Goal: Task Accomplishment & Management: Manage account settings

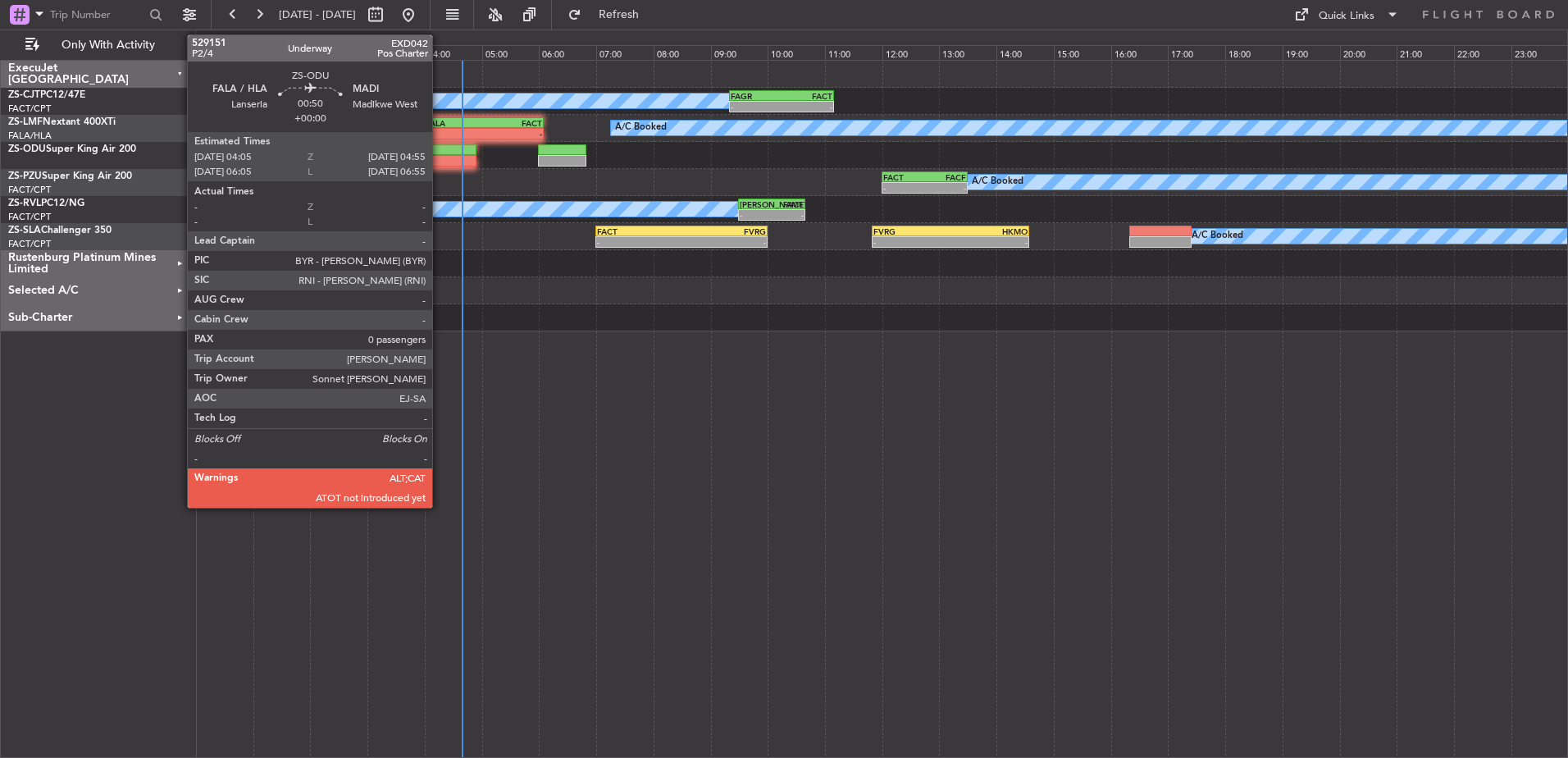
click at [440, 159] on div at bounding box center [454, 161] width 49 height 11
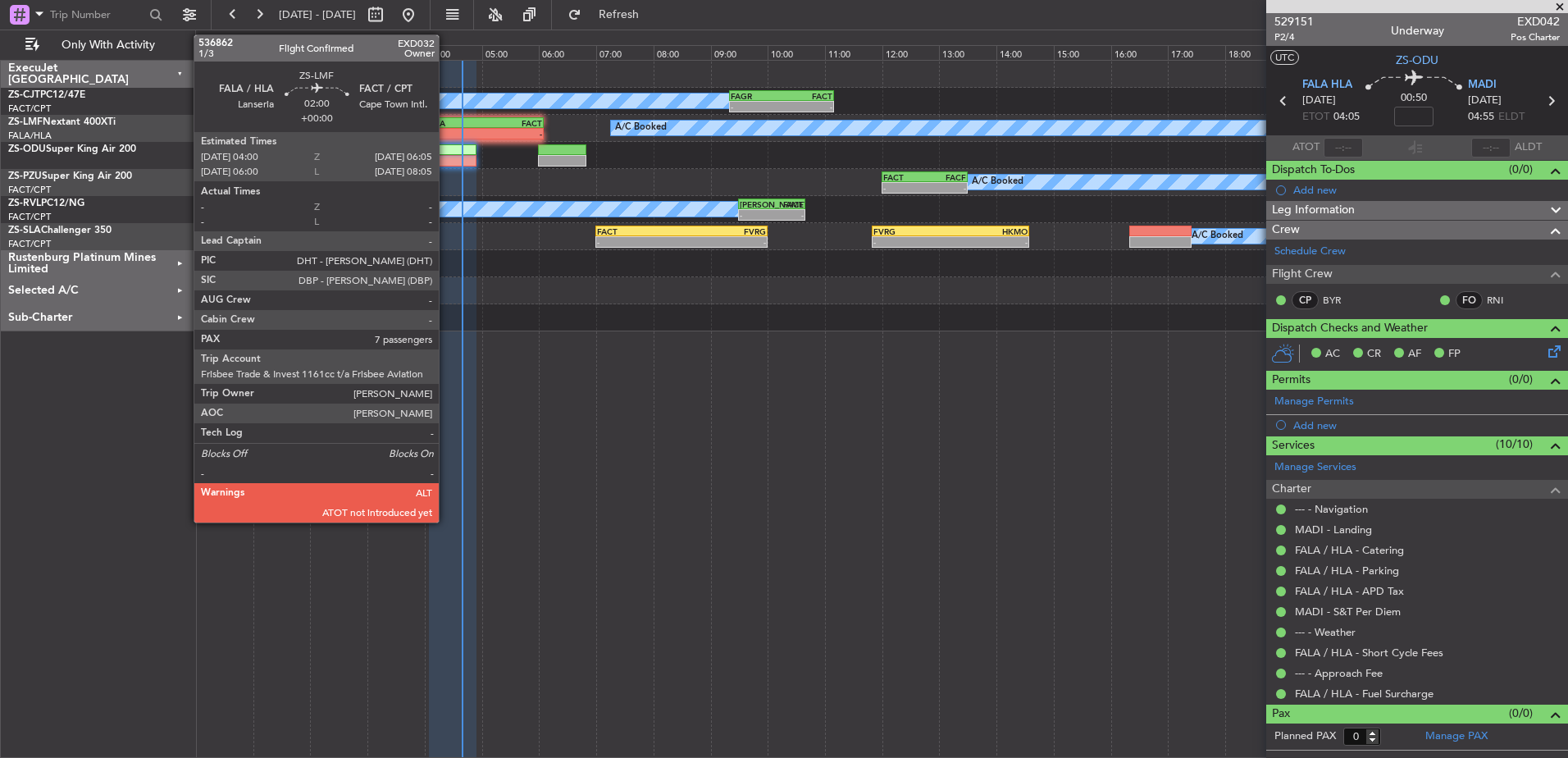
click at [446, 125] on div "FALA" at bounding box center [455, 123] width 58 height 10
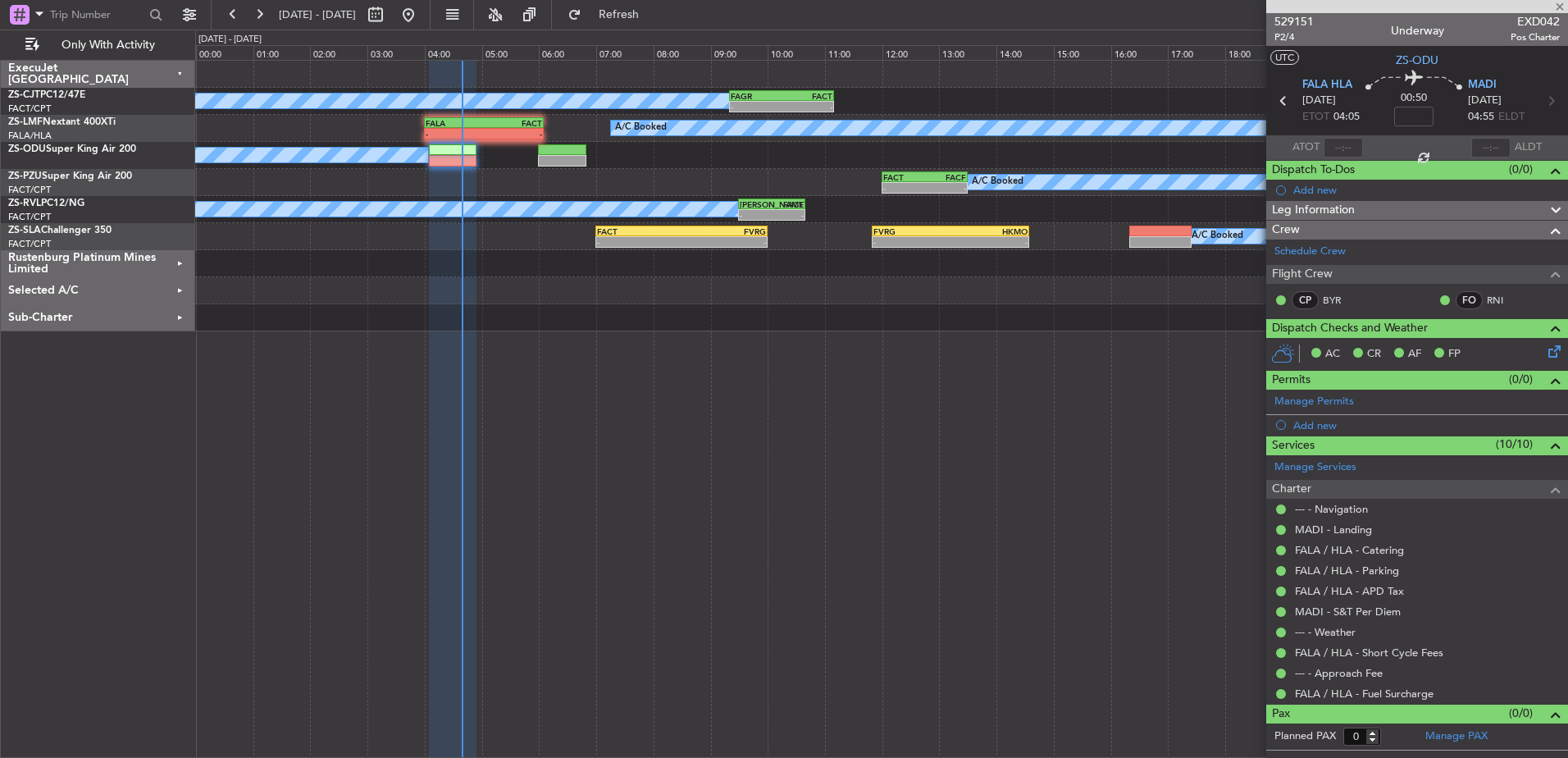
type input "7"
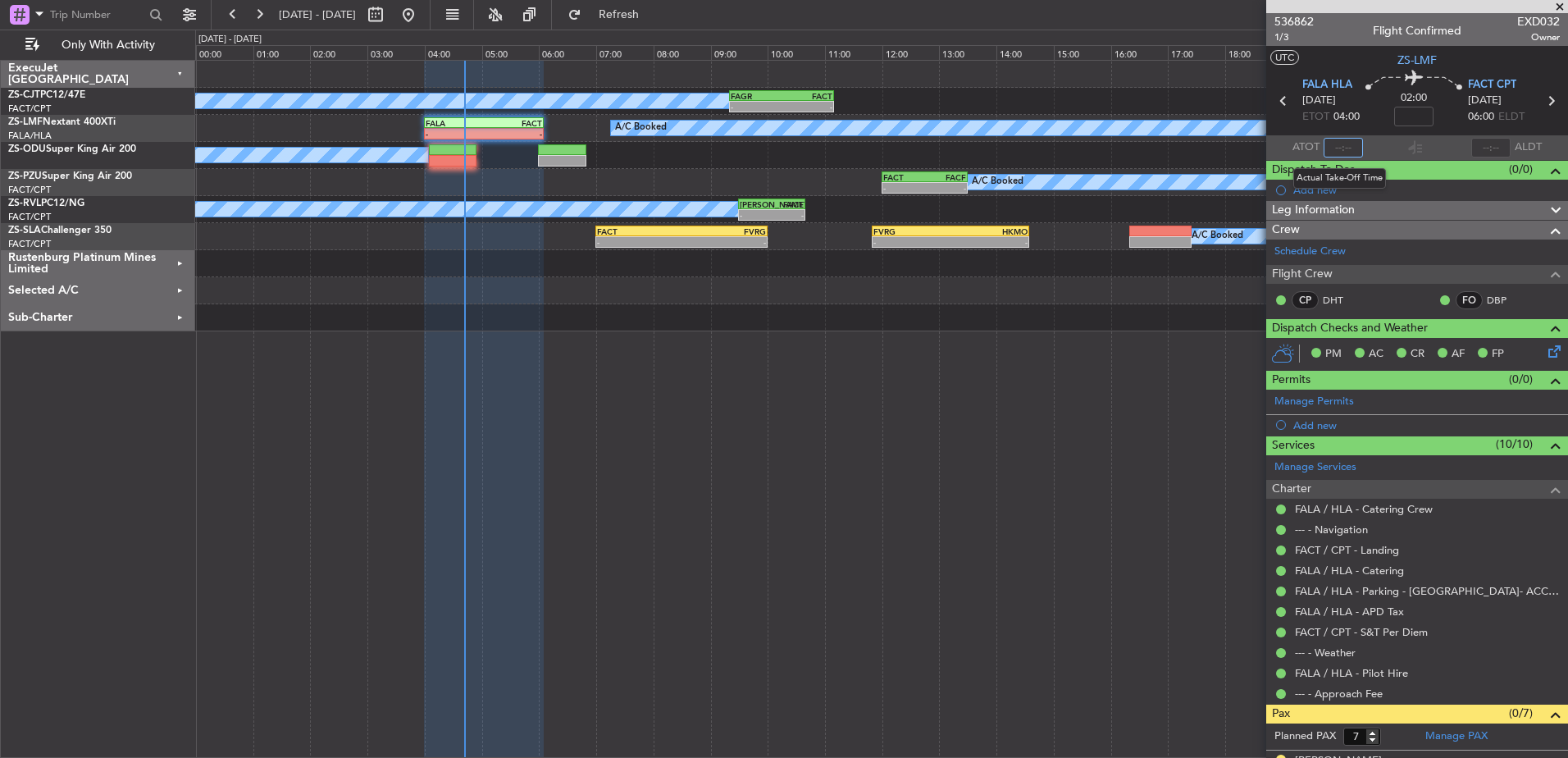
click at [1346, 144] on input "text" at bounding box center [1343, 147] width 39 height 20
type input "0"
type input "04:05"
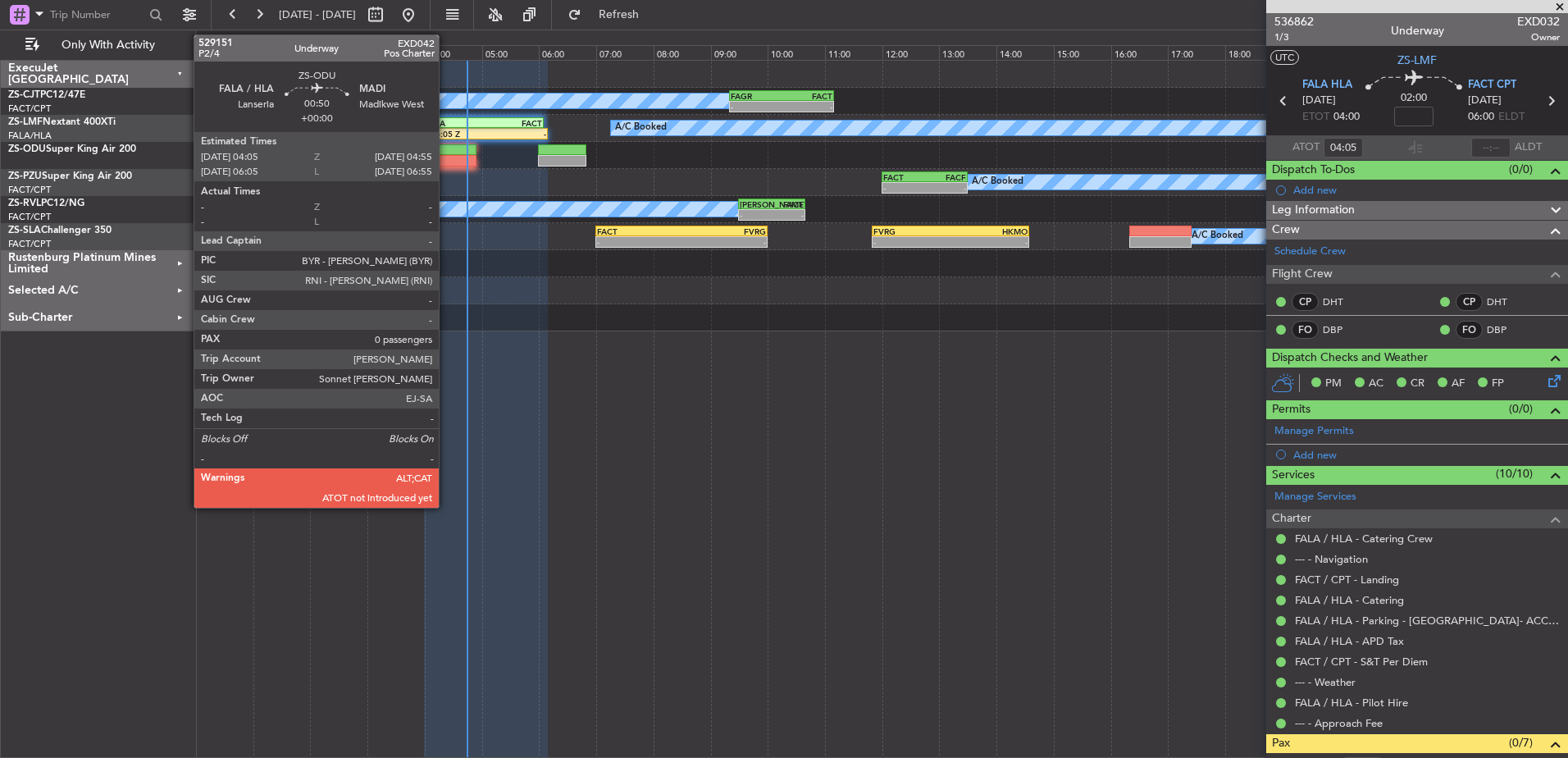
click at [446, 156] on div at bounding box center [454, 161] width 49 height 11
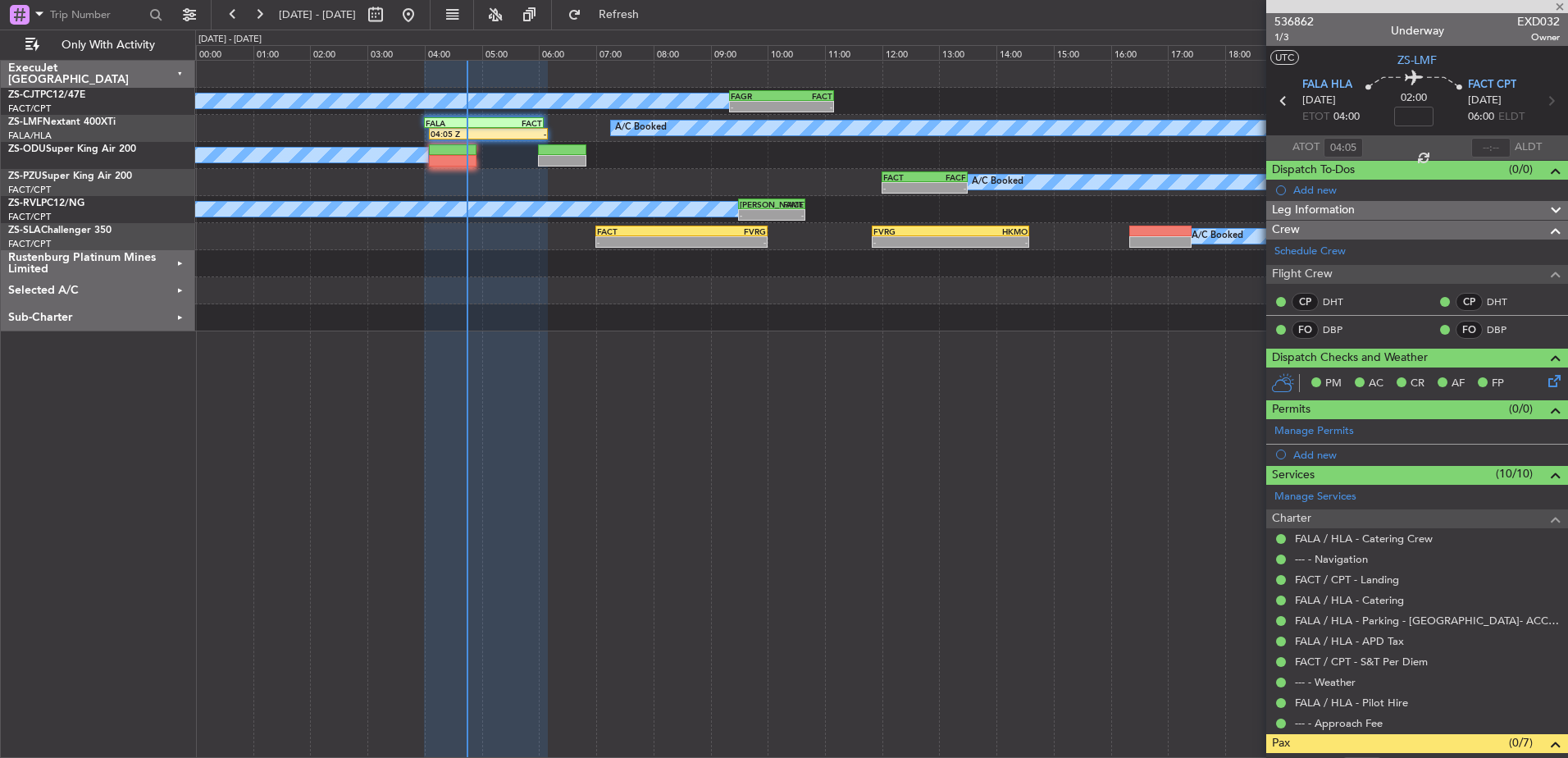
type input "0"
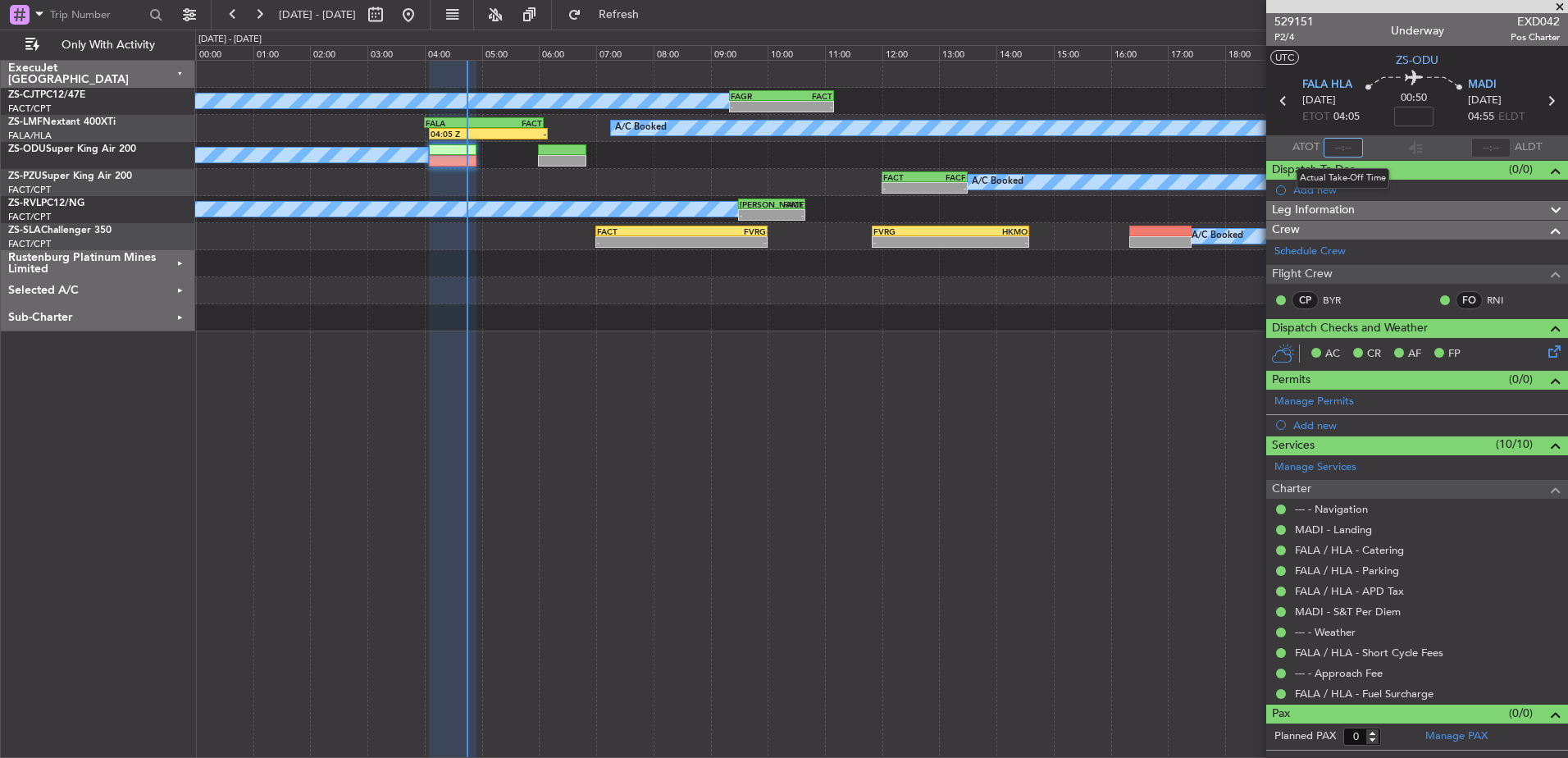
click at [1354, 146] on input "text" at bounding box center [1343, 147] width 39 height 20
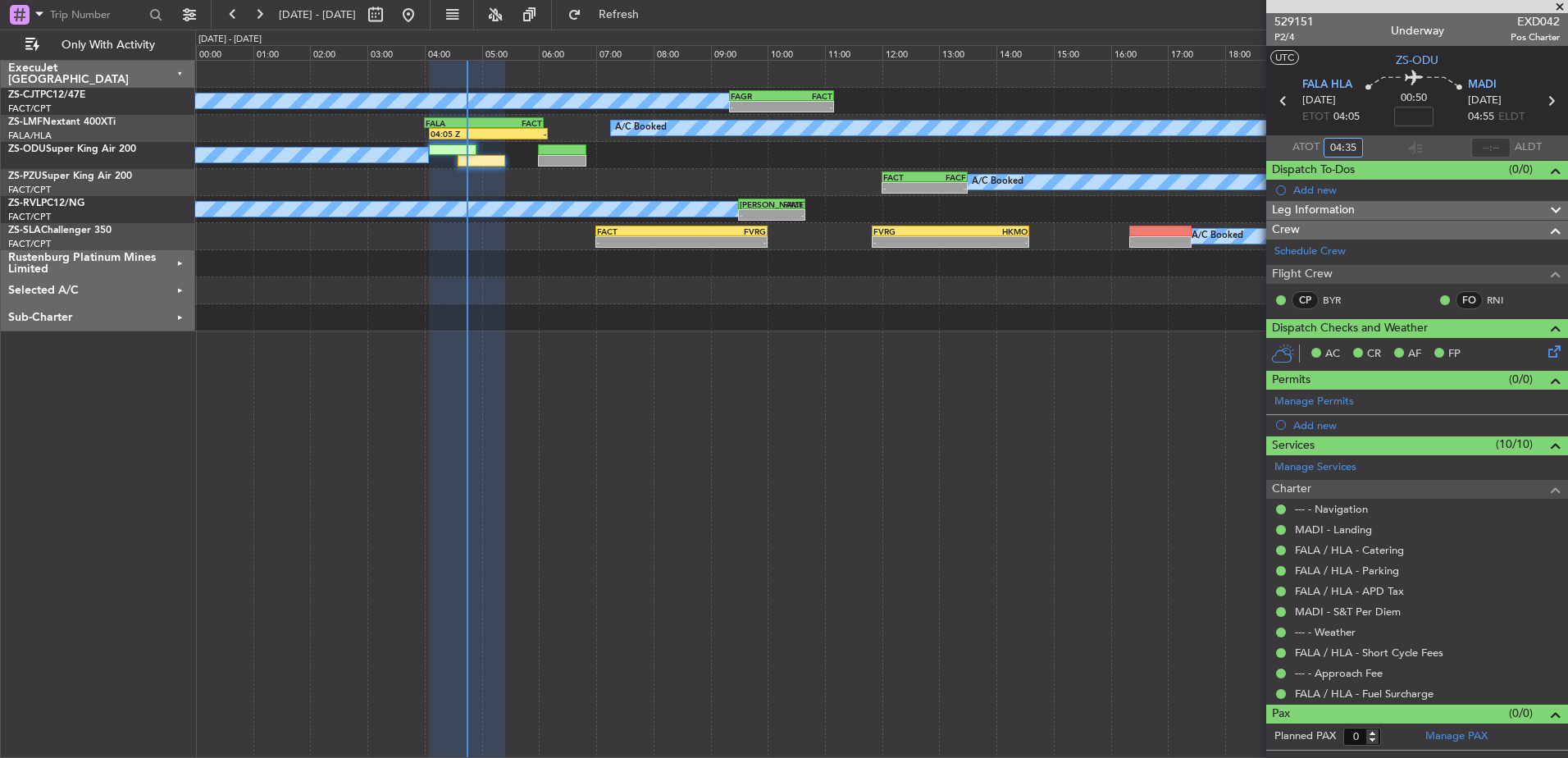
type input "04:35"
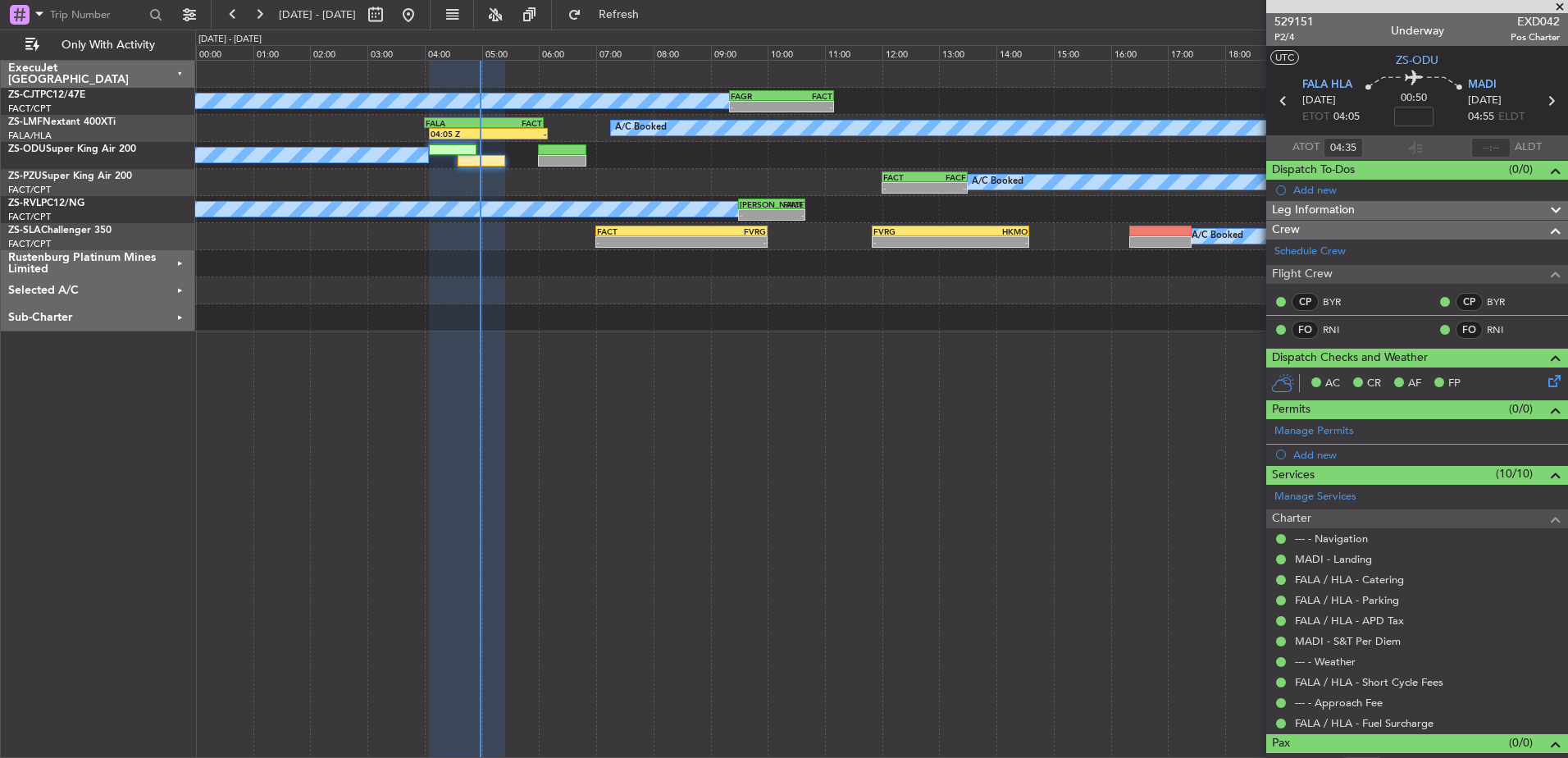
click at [179, 262] on div "Rustenburg Platinum Mines Limited" at bounding box center [98, 263] width 195 height 27
click at [178, 261] on div "Rustenburg Platinum Mines Limited" at bounding box center [98, 263] width 195 height 27
click at [178, 290] on div "Selected A/C" at bounding box center [98, 290] width 195 height 27
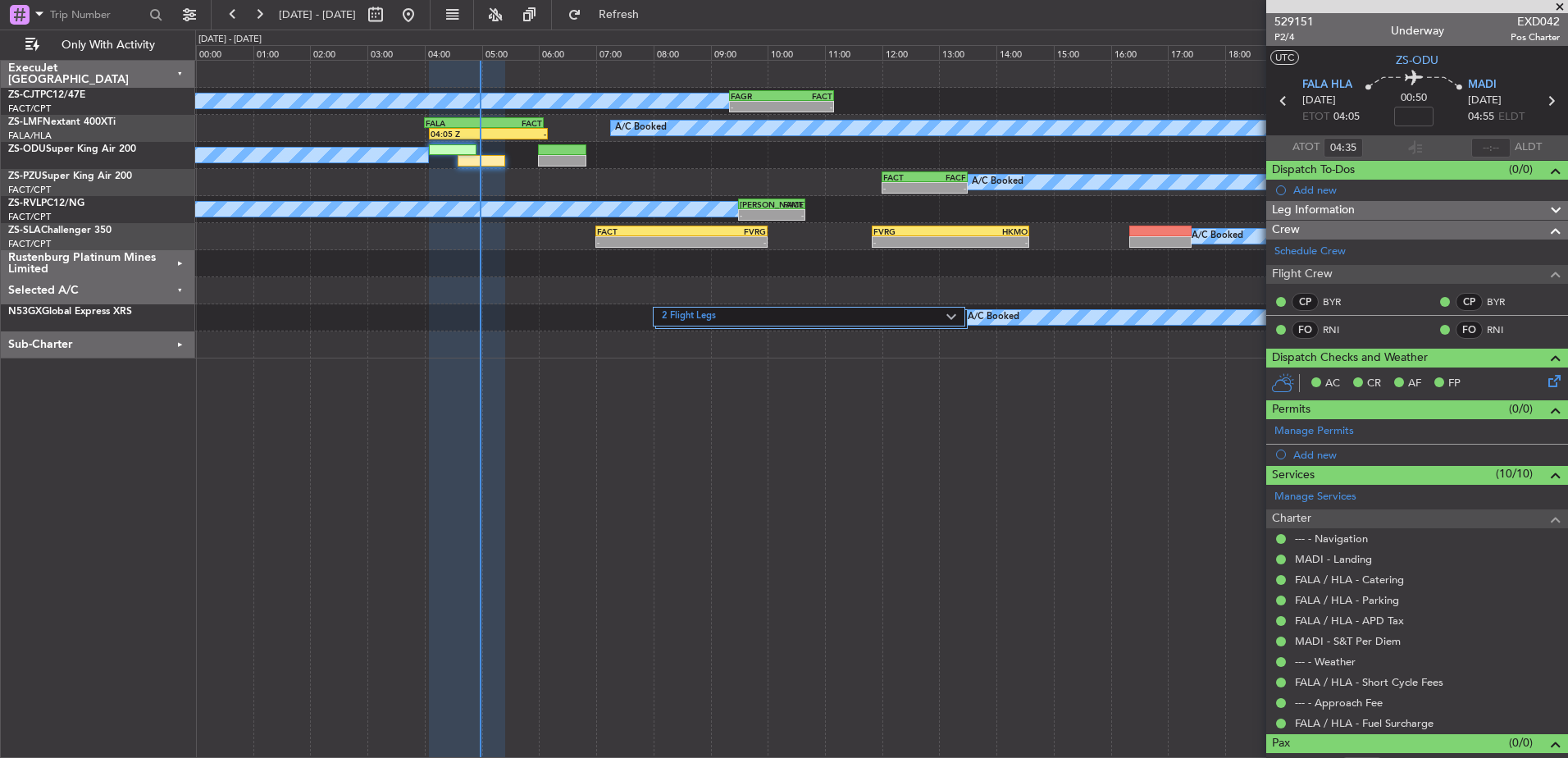
click at [179, 290] on div "Selected A/C" at bounding box center [98, 290] width 195 height 27
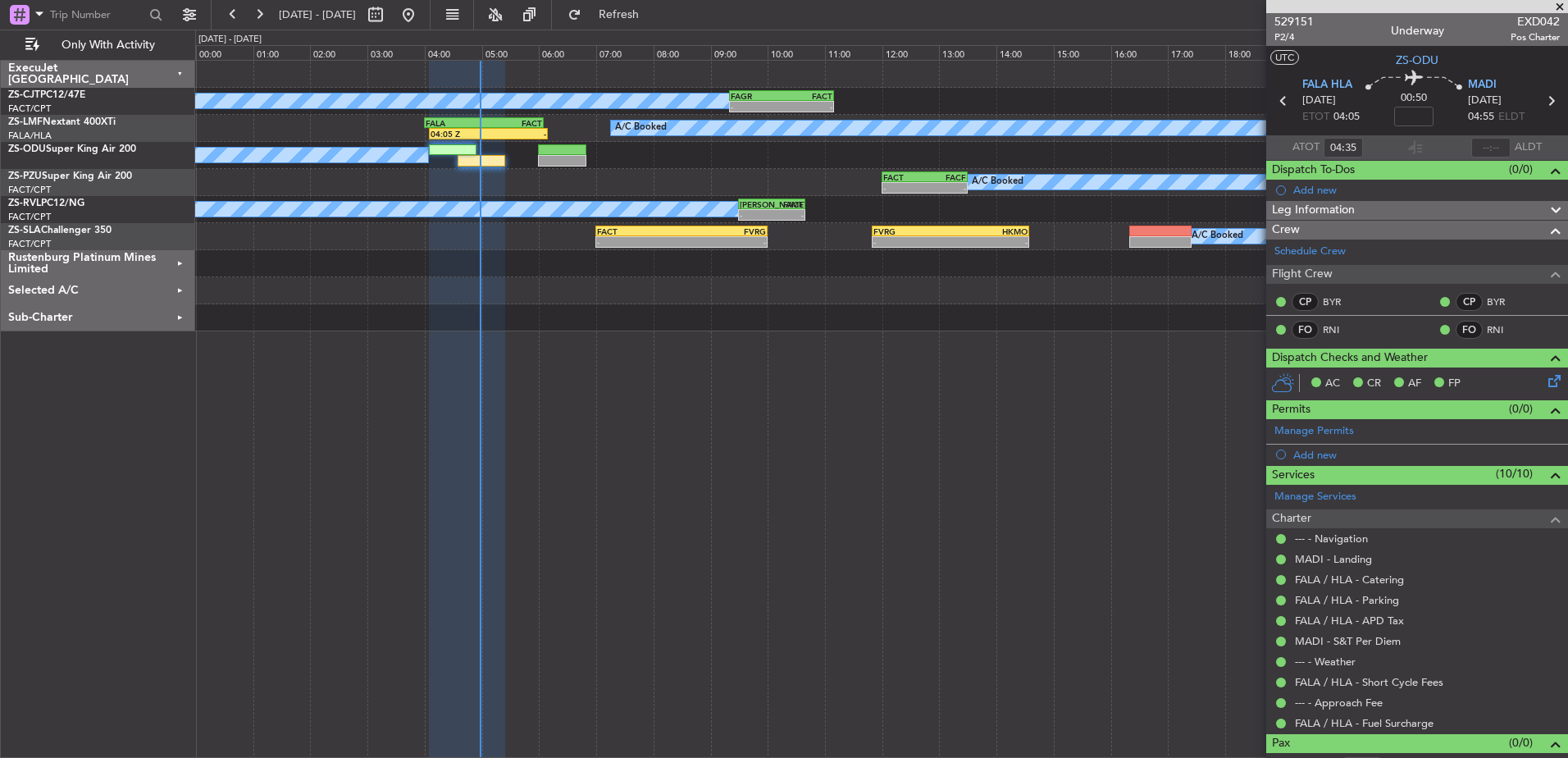
click at [183, 312] on div "Sub-Charter" at bounding box center [98, 317] width 195 height 27
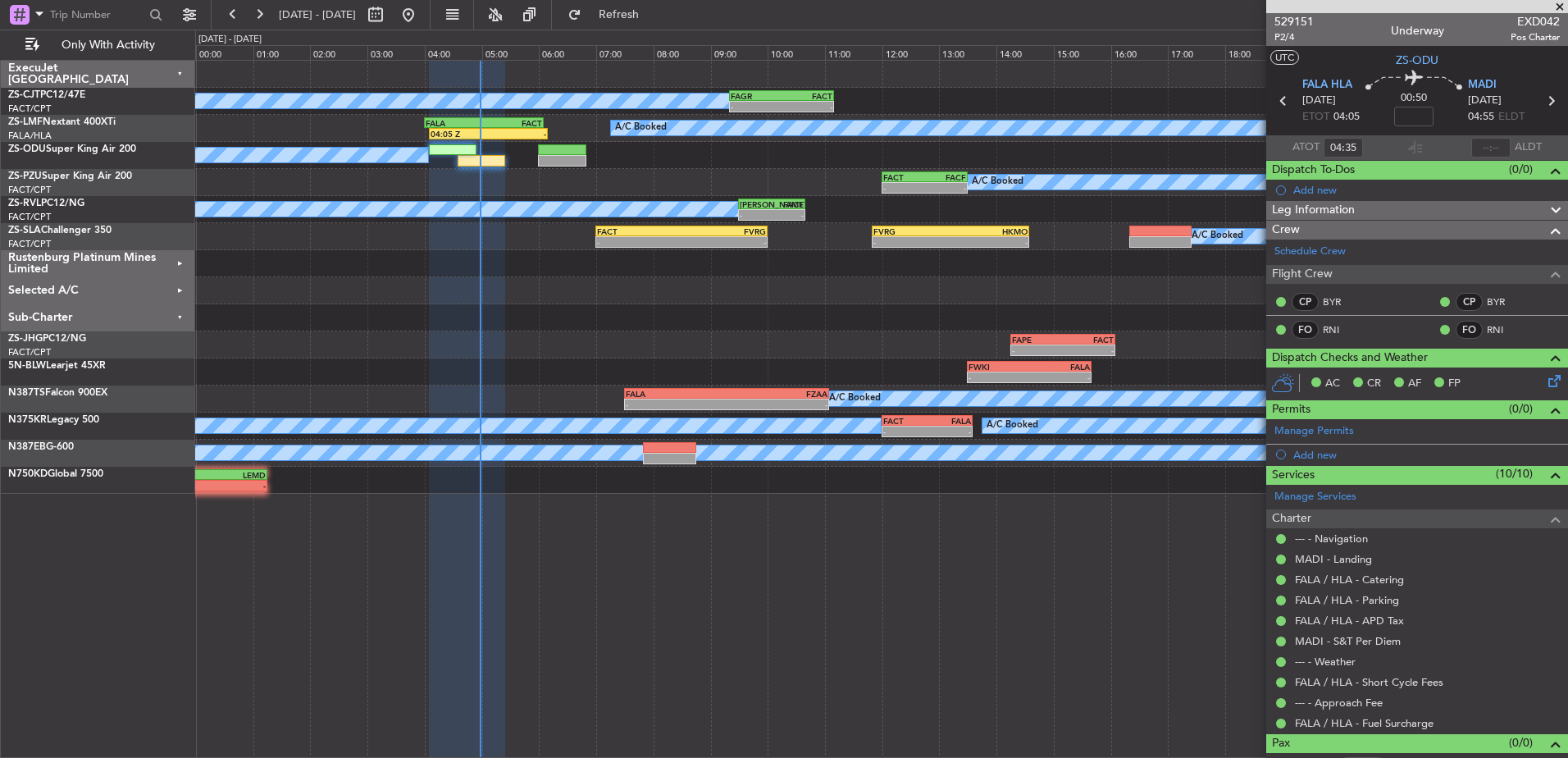
click at [178, 313] on div "Sub-Charter" at bounding box center [98, 317] width 195 height 27
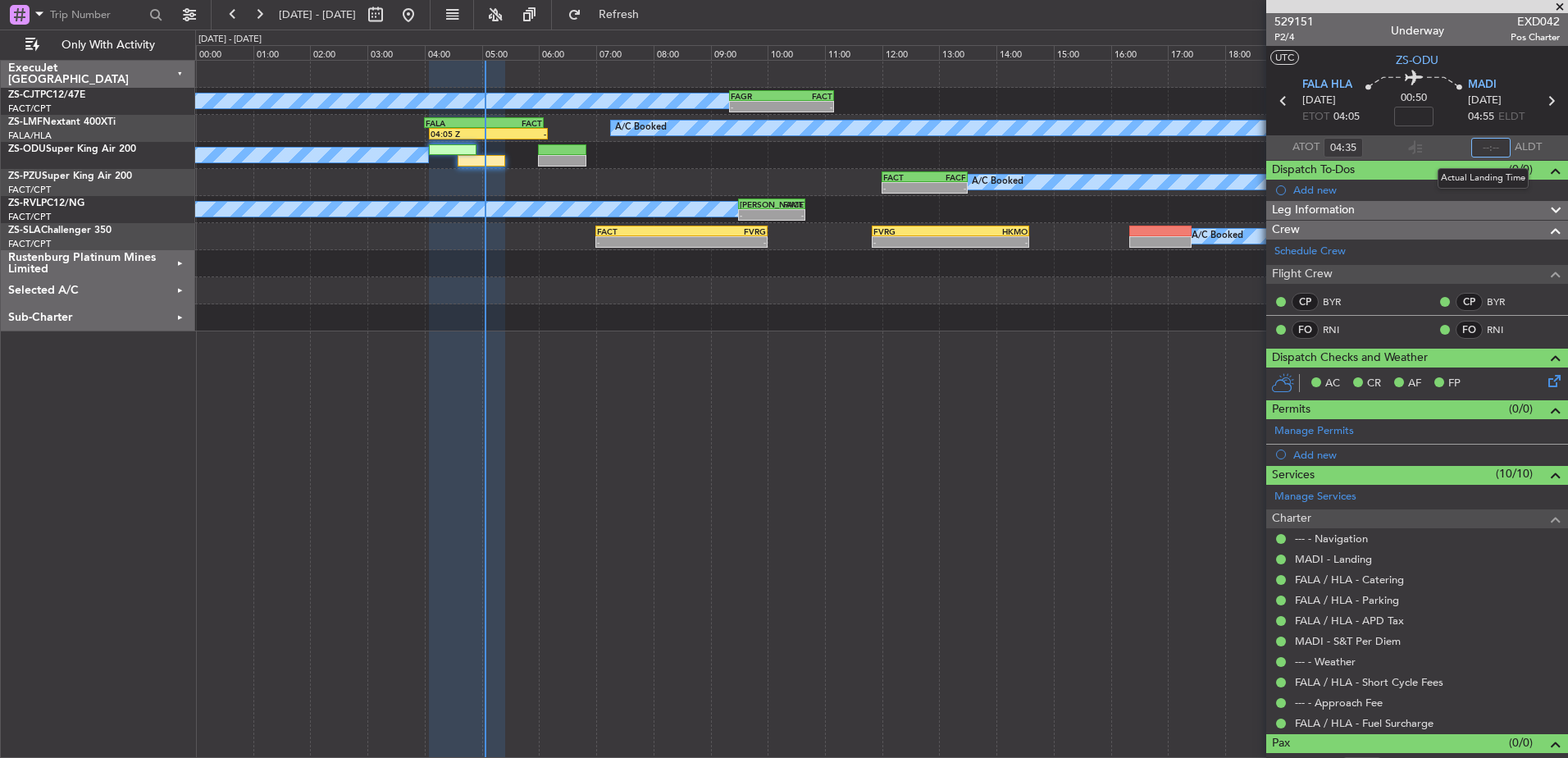
click at [1495, 146] on input "text" at bounding box center [1491, 147] width 39 height 20
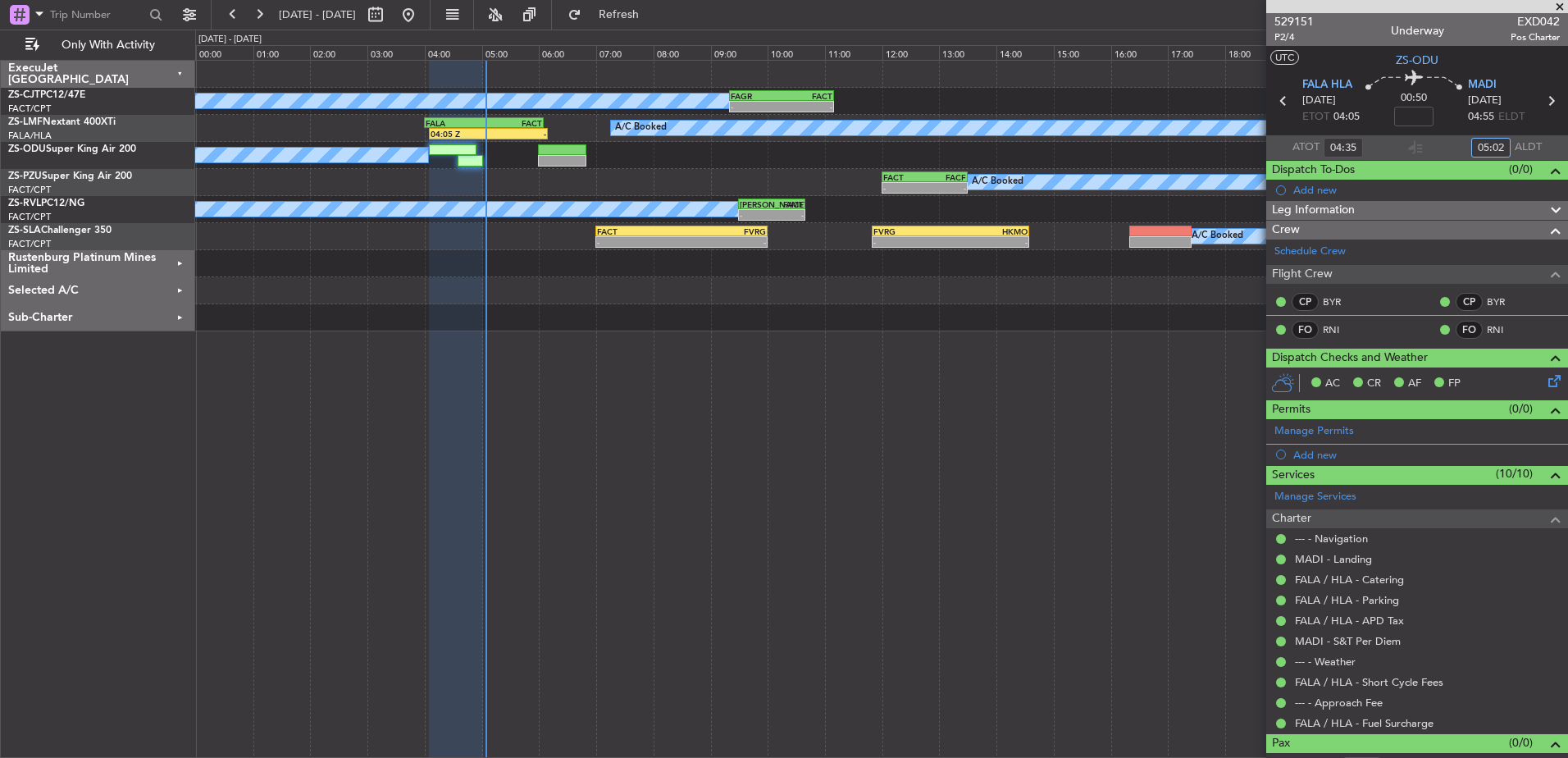
type input "05:02"
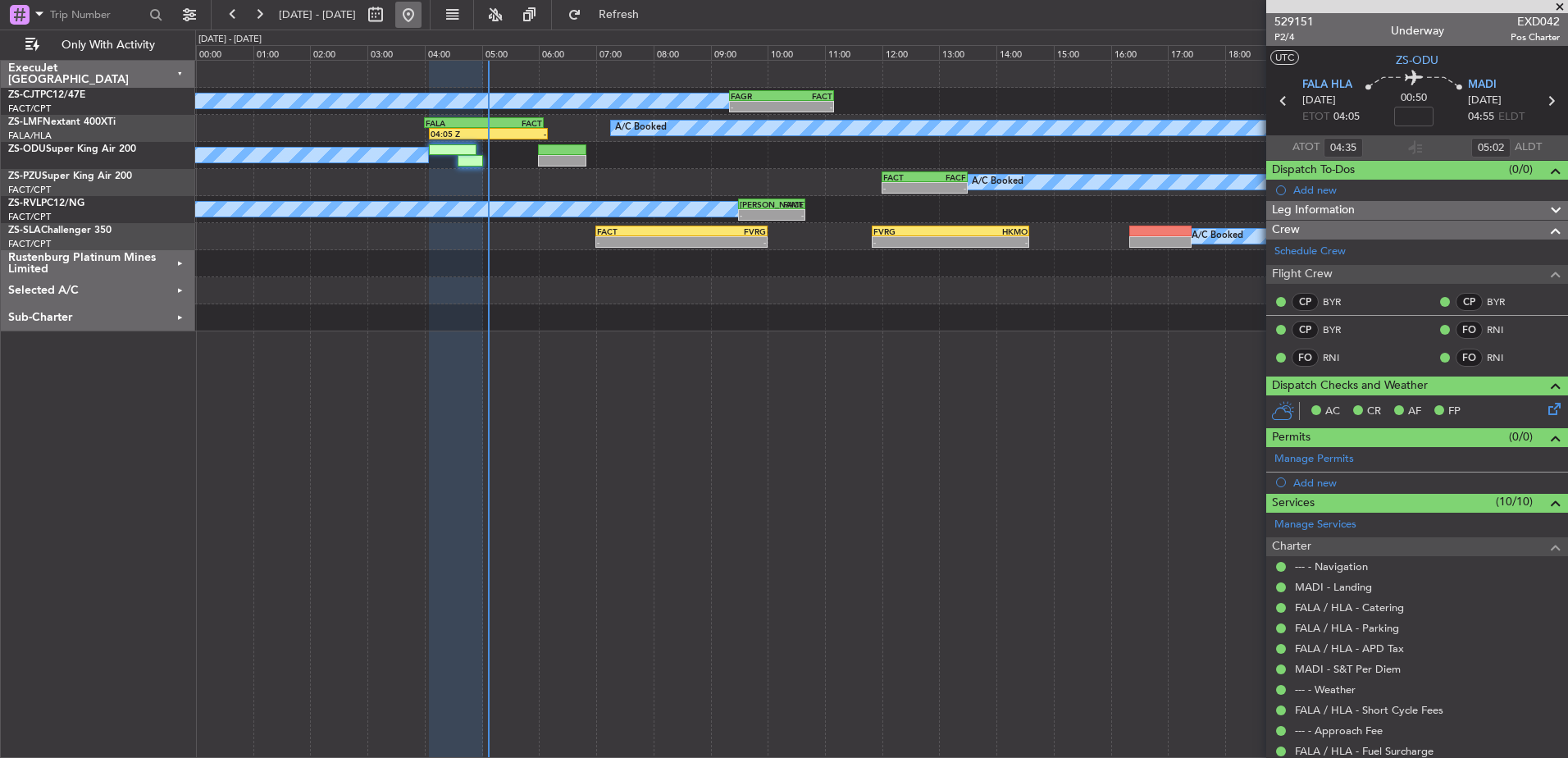
click at [422, 13] on button at bounding box center [409, 15] width 26 height 26
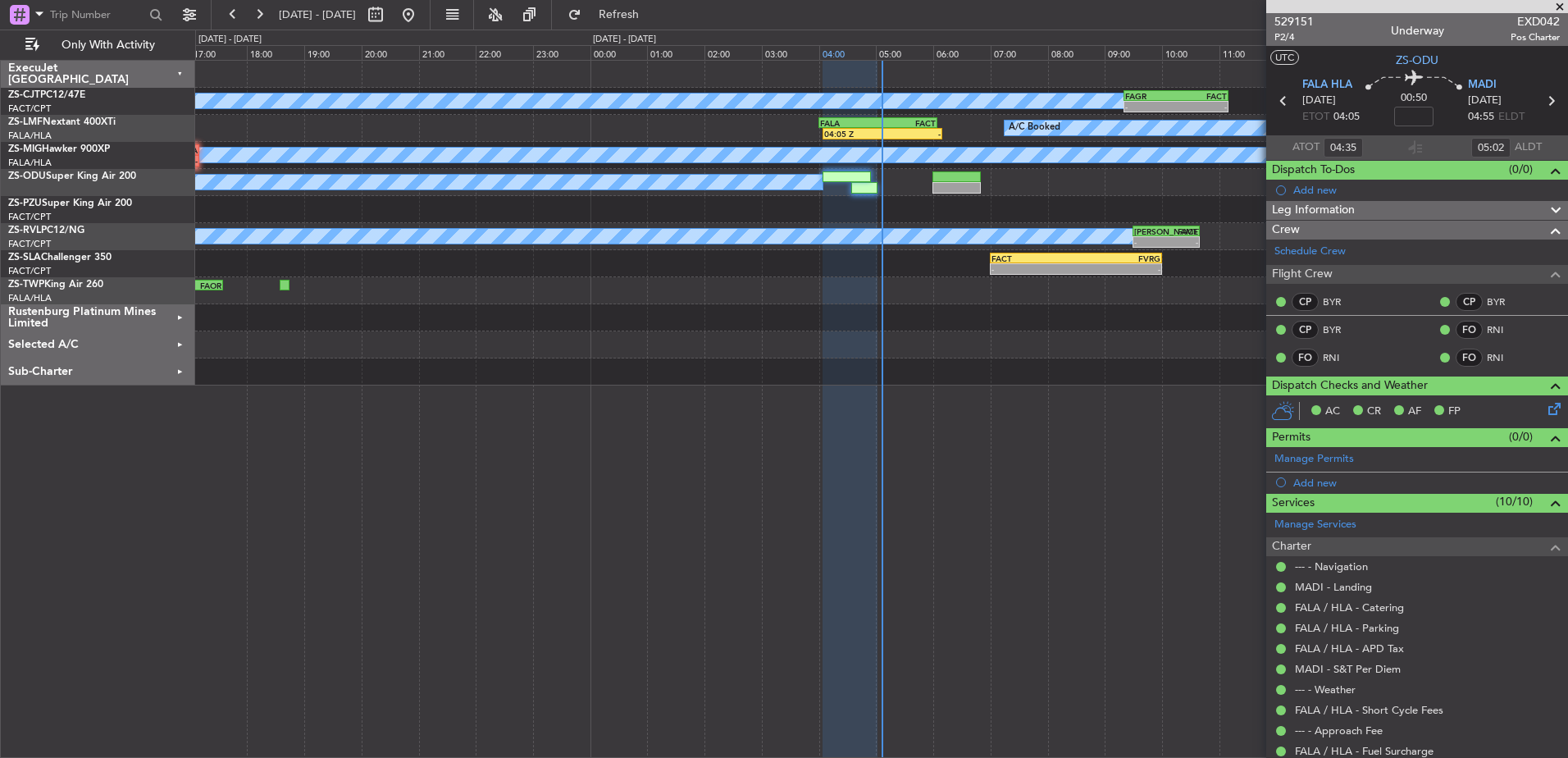
click at [842, 51] on div "04:00" at bounding box center [848, 52] width 57 height 15
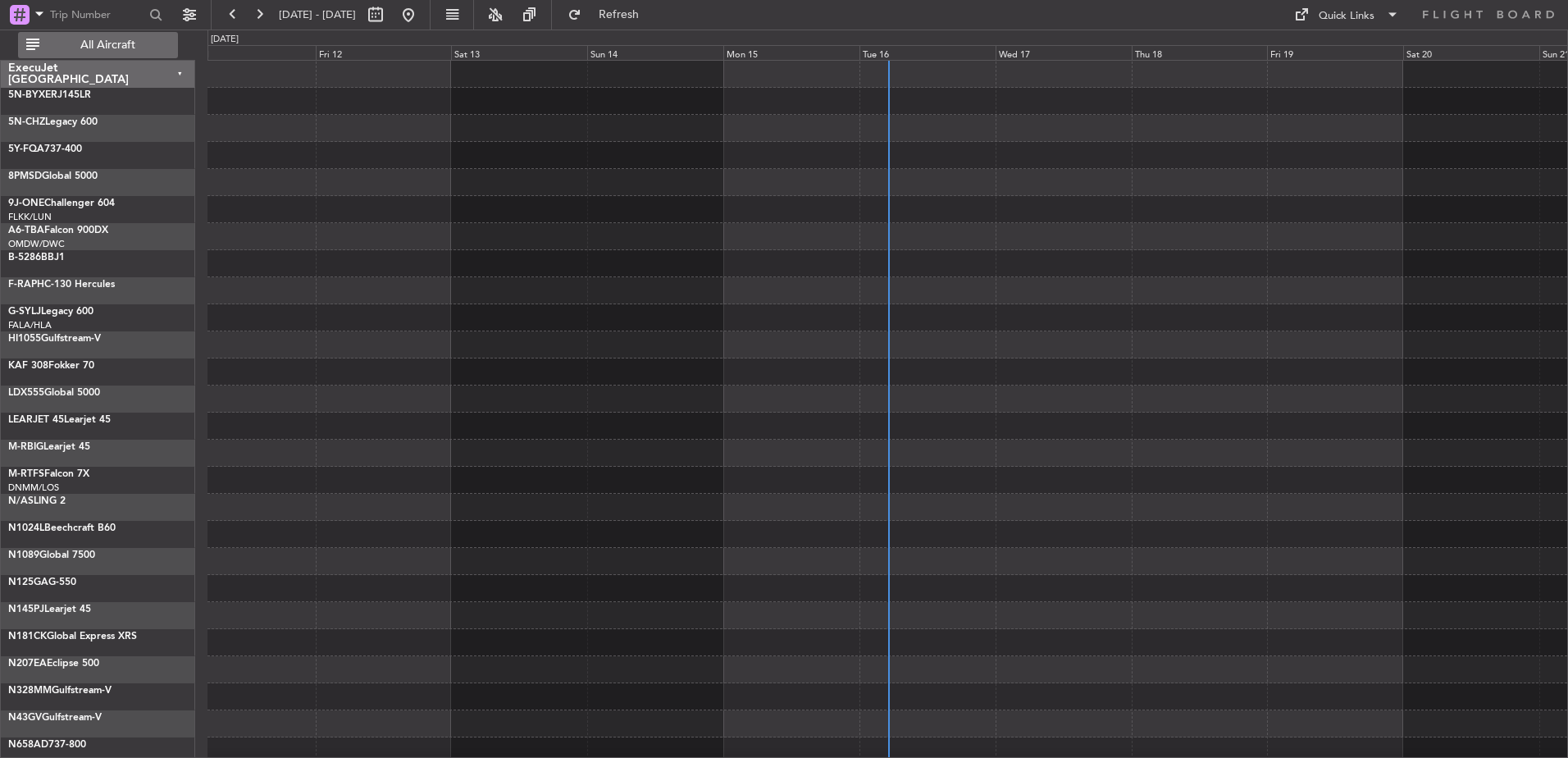
click at [90, 44] on span "All Aircraft" at bounding box center [108, 45] width 130 height 11
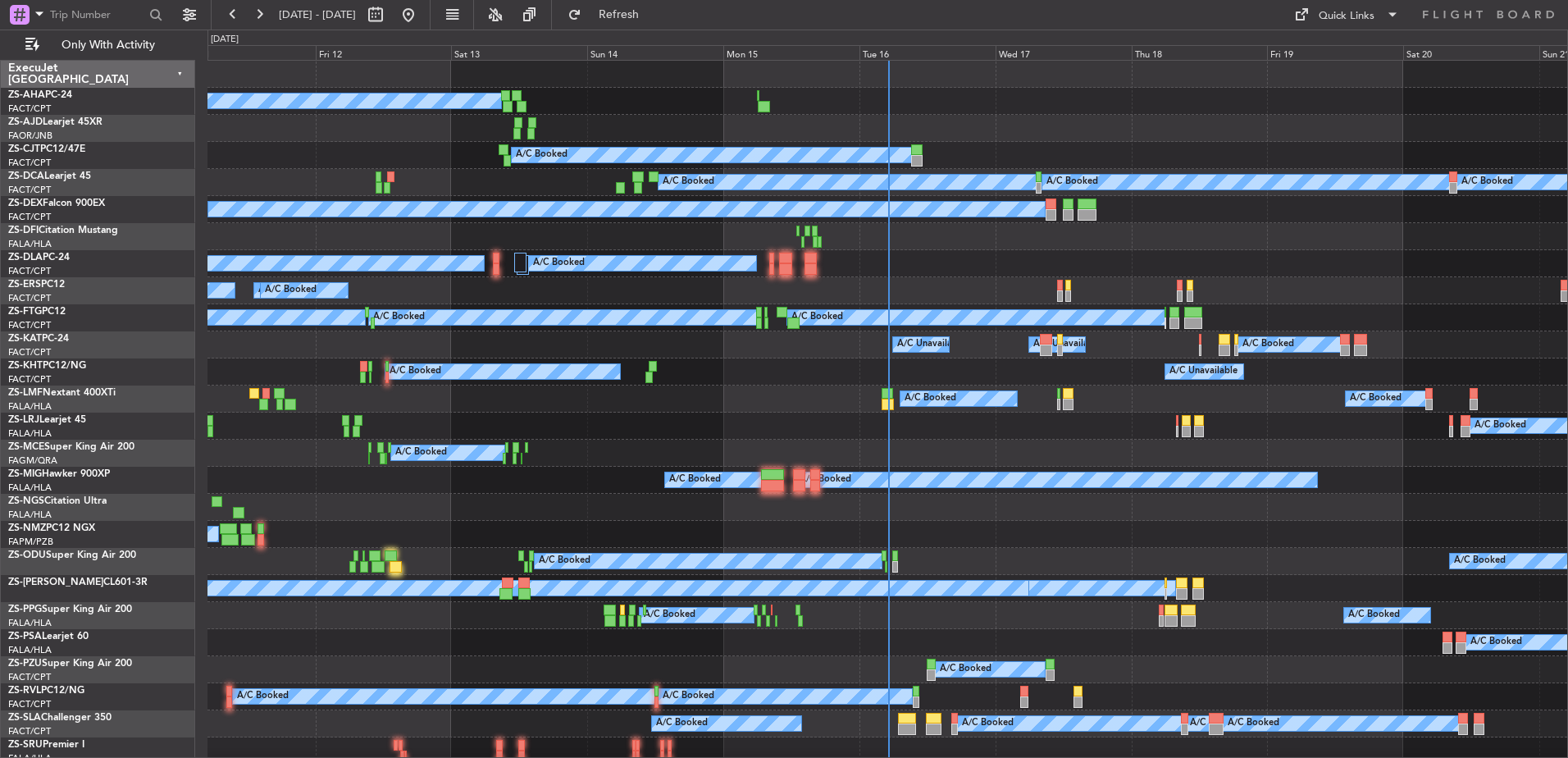
click at [177, 69] on div "ExecuJet [GEOGRAPHIC_DATA]" at bounding box center [98, 74] width 195 height 27
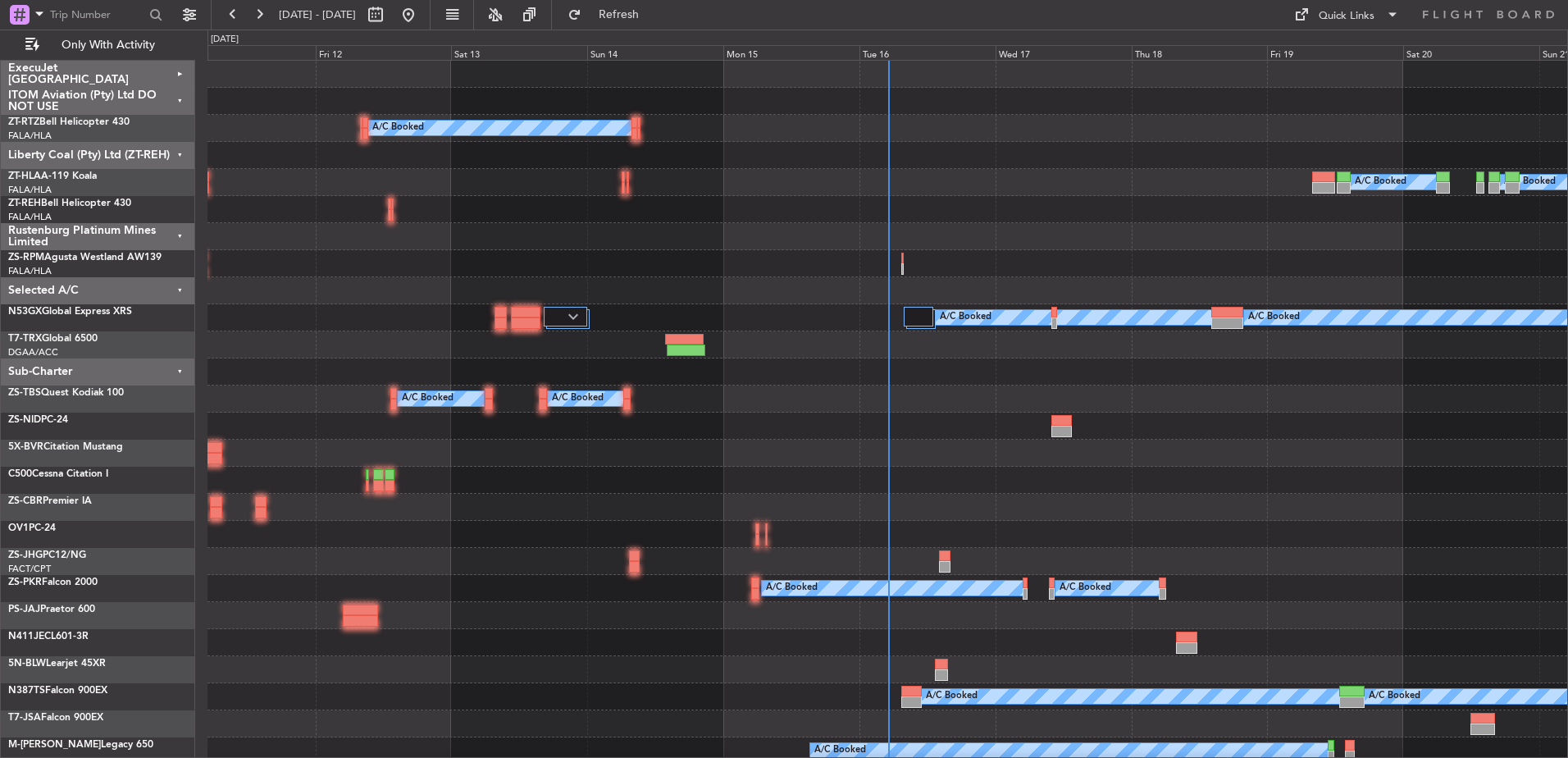
click at [181, 103] on div "ITOM Aviation (Pty) Ltd DO NOT USE" at bounding box center [98, 101] width 195 height 27
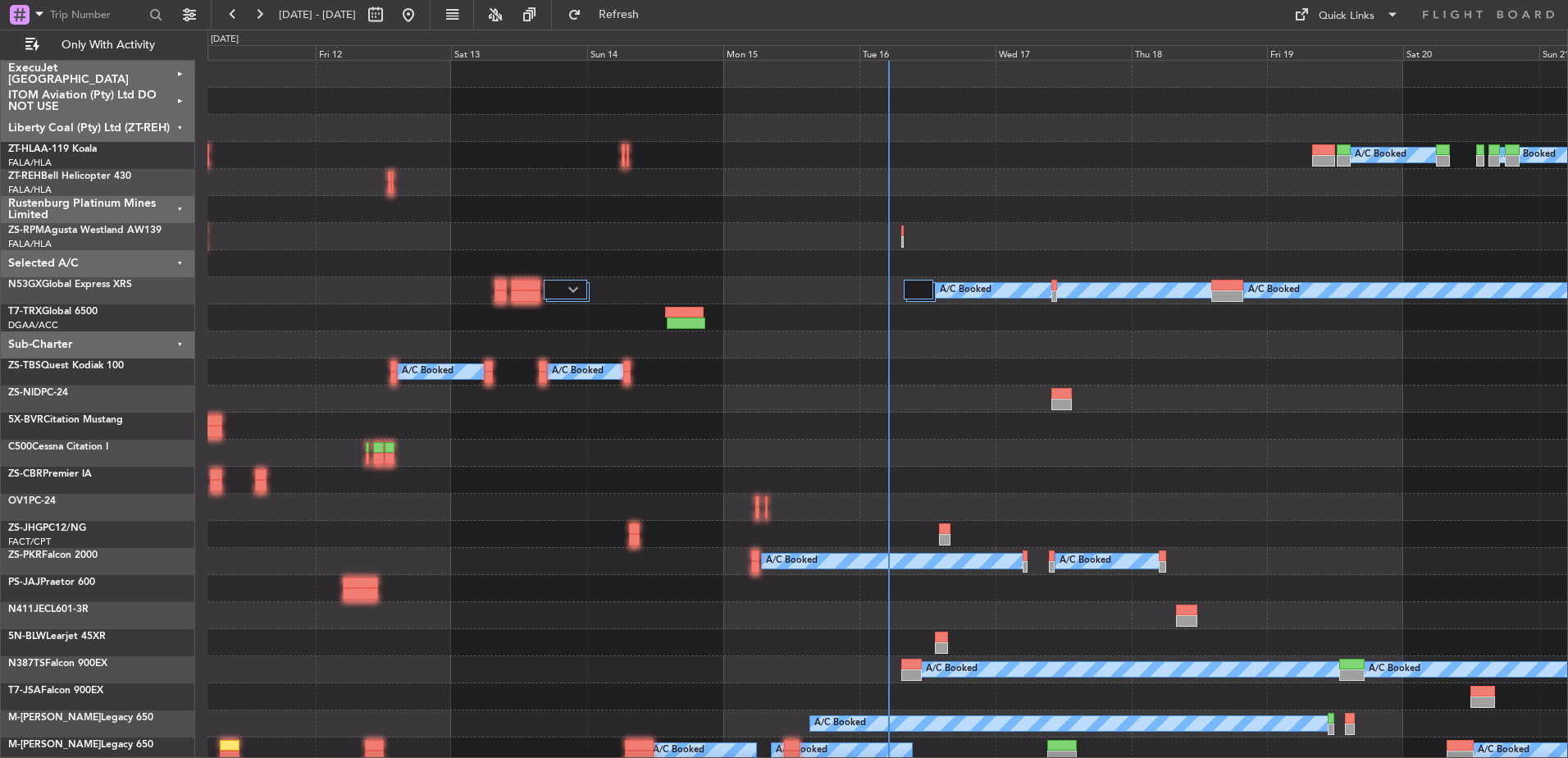
click at [178, 205] on div "Rustenburg Platinum Mines Limited" at bounding box center [98, 210] width 195 height 27
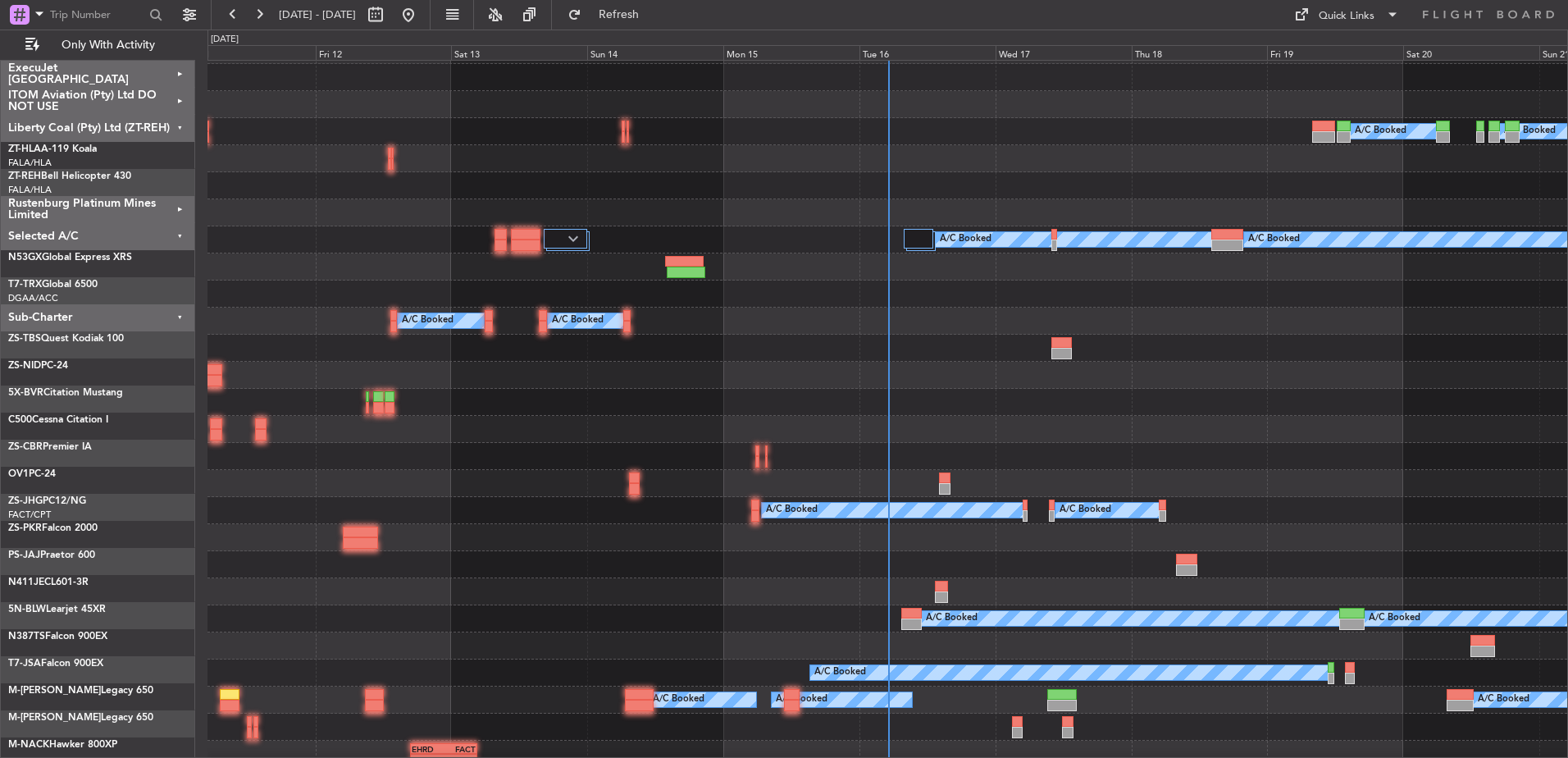
scroll to position [328, 0]
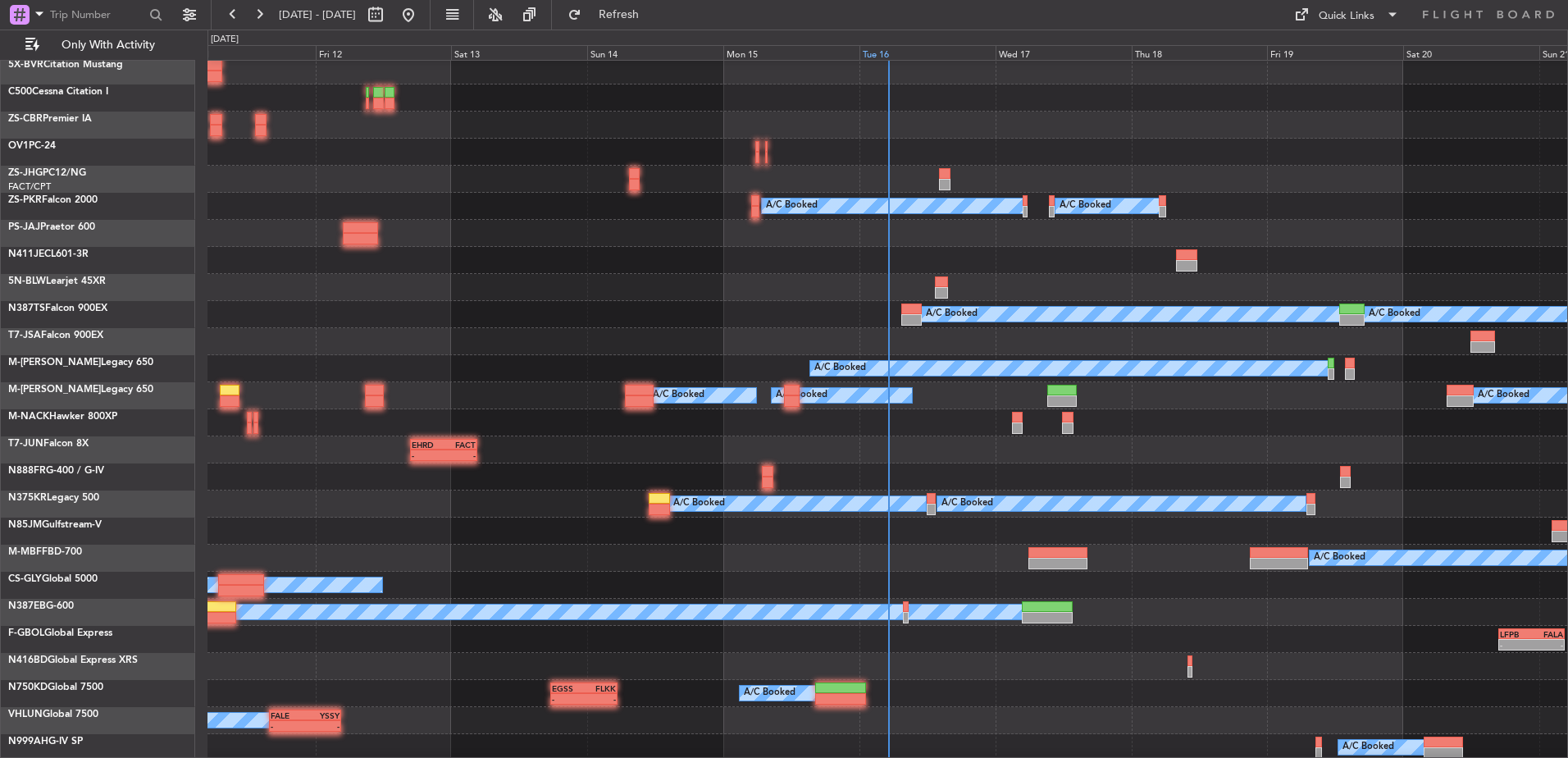
click at [908, 52] on div "Tue 16" at bounding box center [928, 52] width 137 height 15
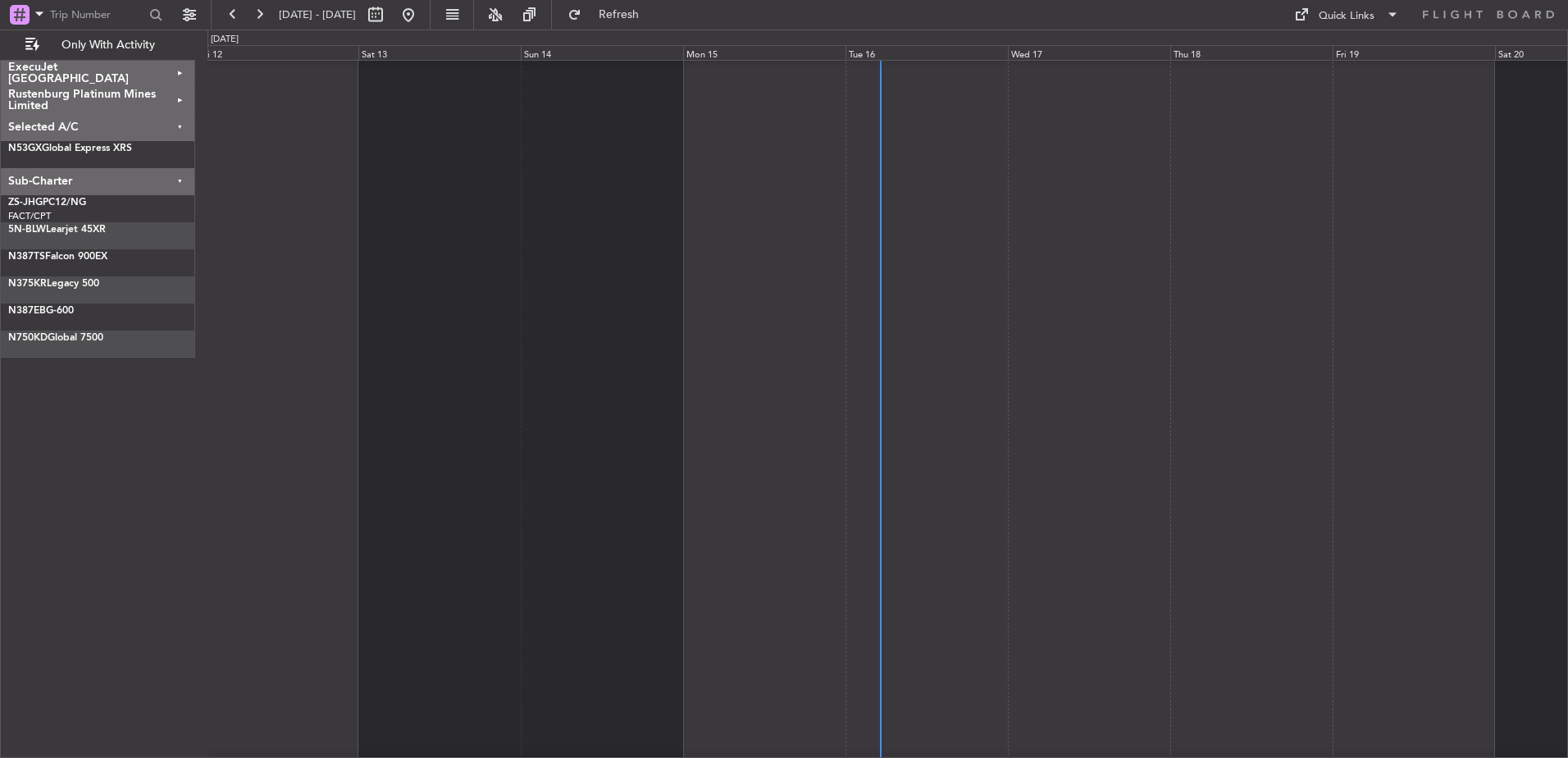
scroll to position [0, 0]
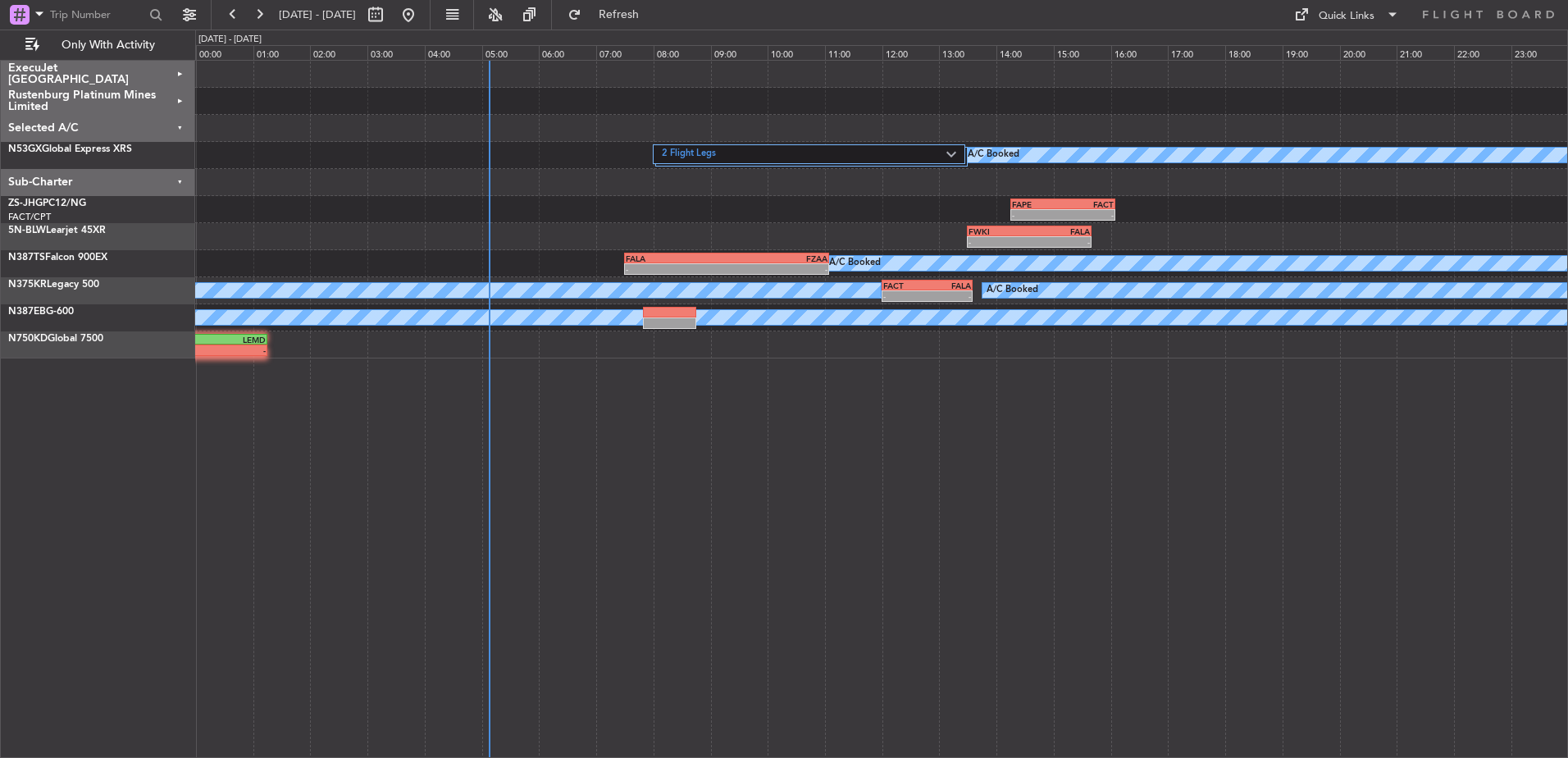
click at [180, 67] on div "ExecuJet [GEOGRAPHIC_DATA]" at bounding box center [98, 74] width 195 height 27
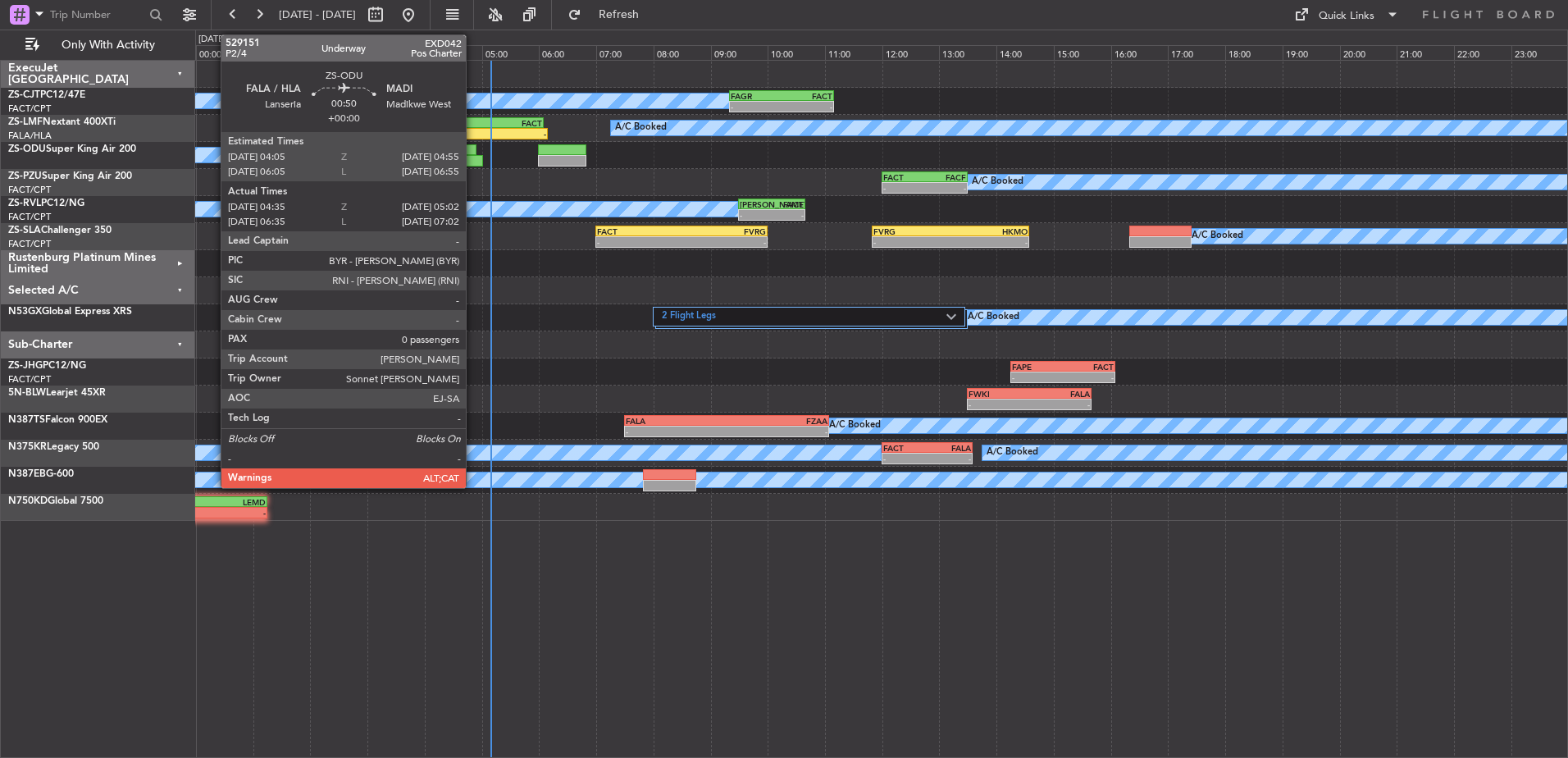
click at [473, 156] on div at bounding box center [471, 161] width 26 height 11
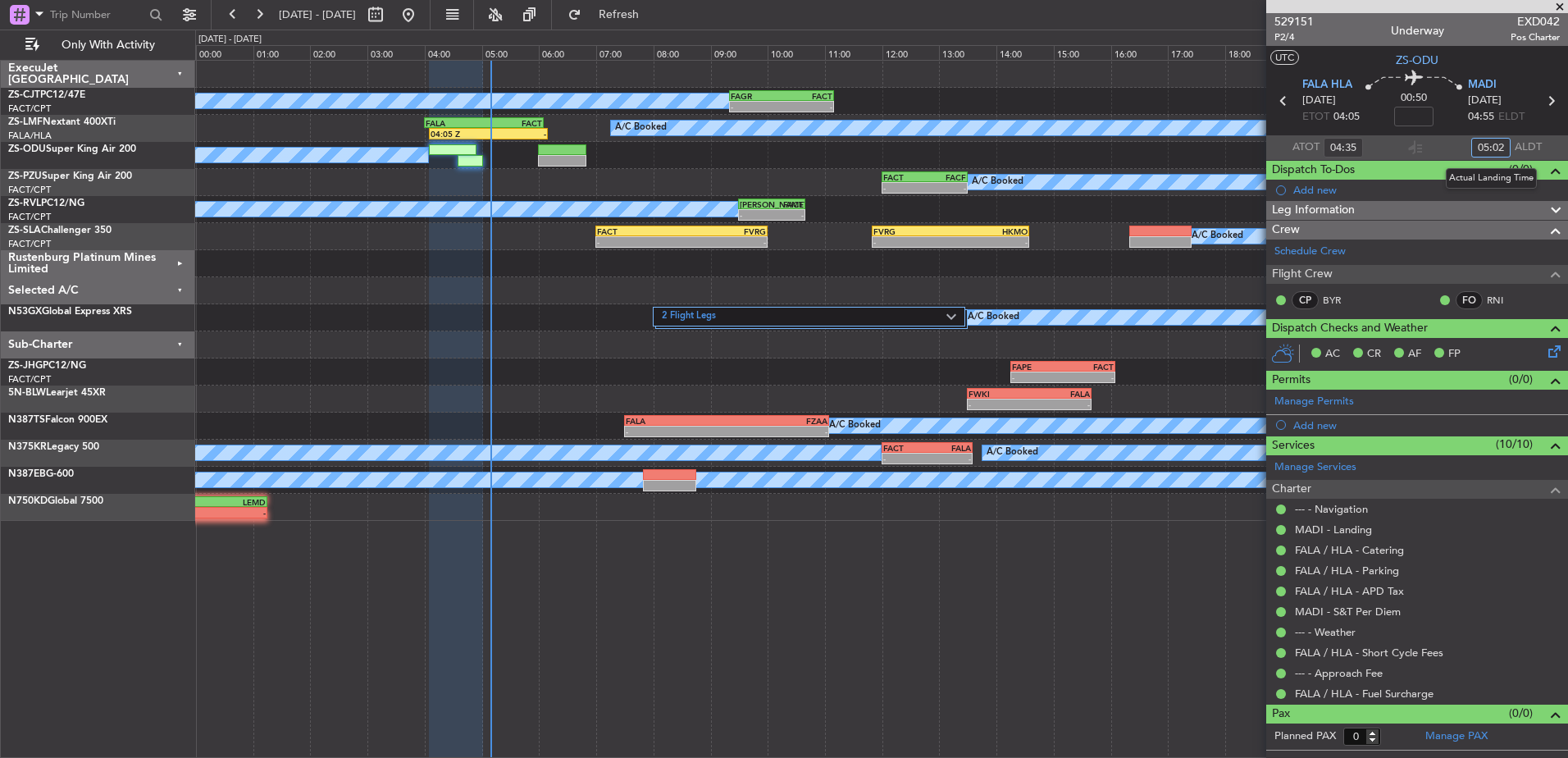
click at [1504, 146] on input "05:02" at bounding box center [1491, 147] width 39 height 20
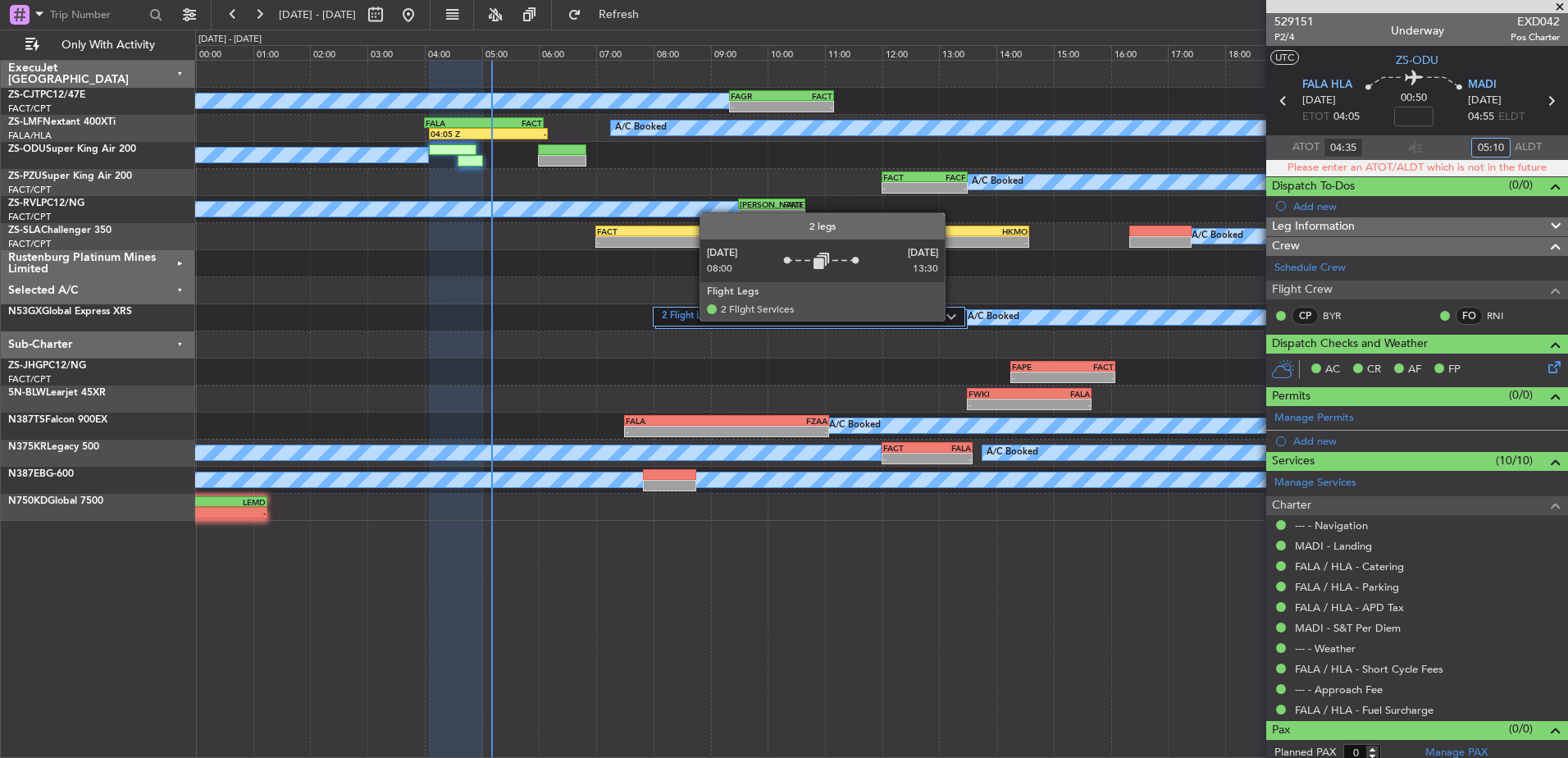
click at [952, 320] on img at bounding box center [951, 316] width 10 height 7
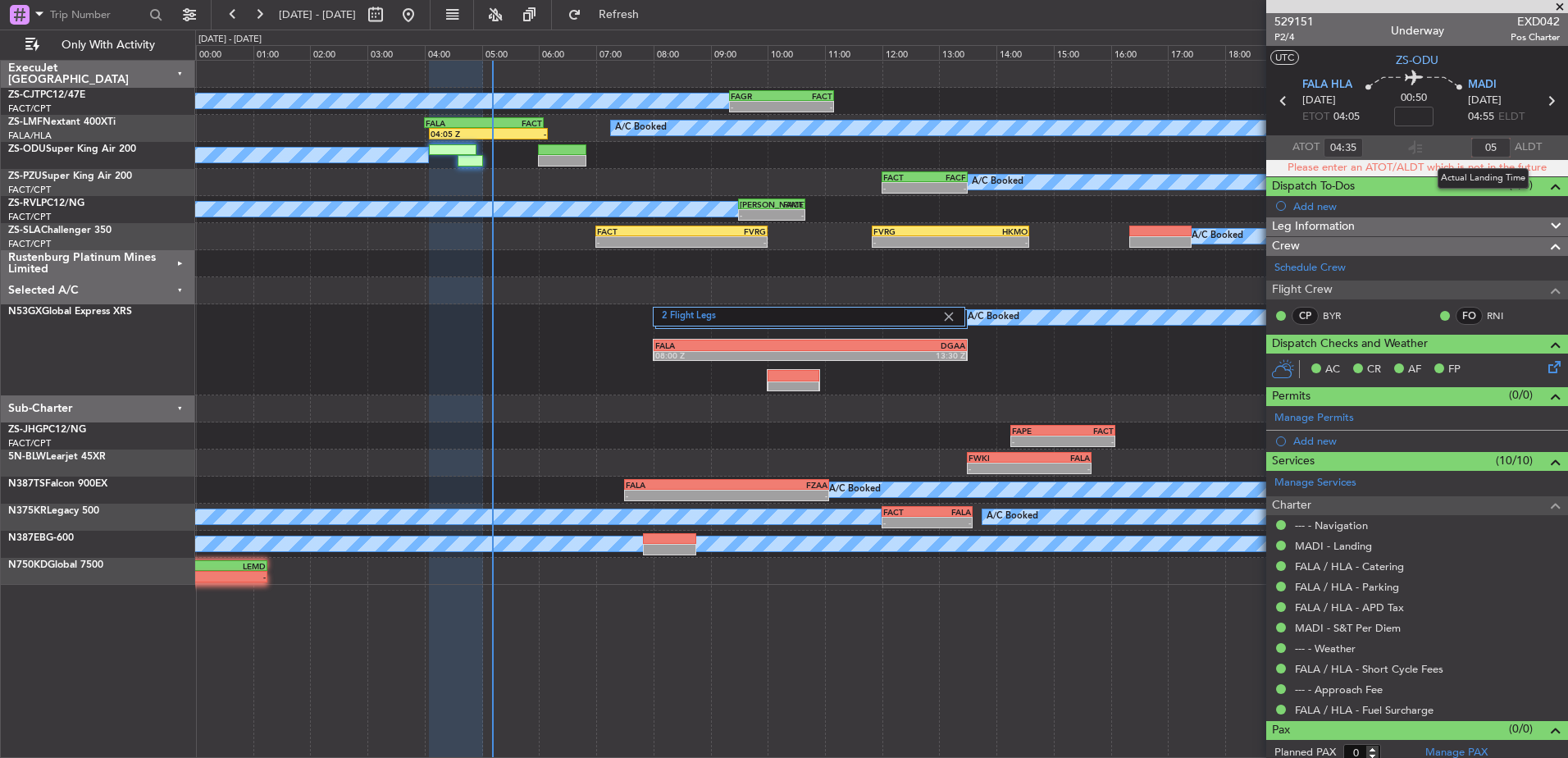
type input "0"
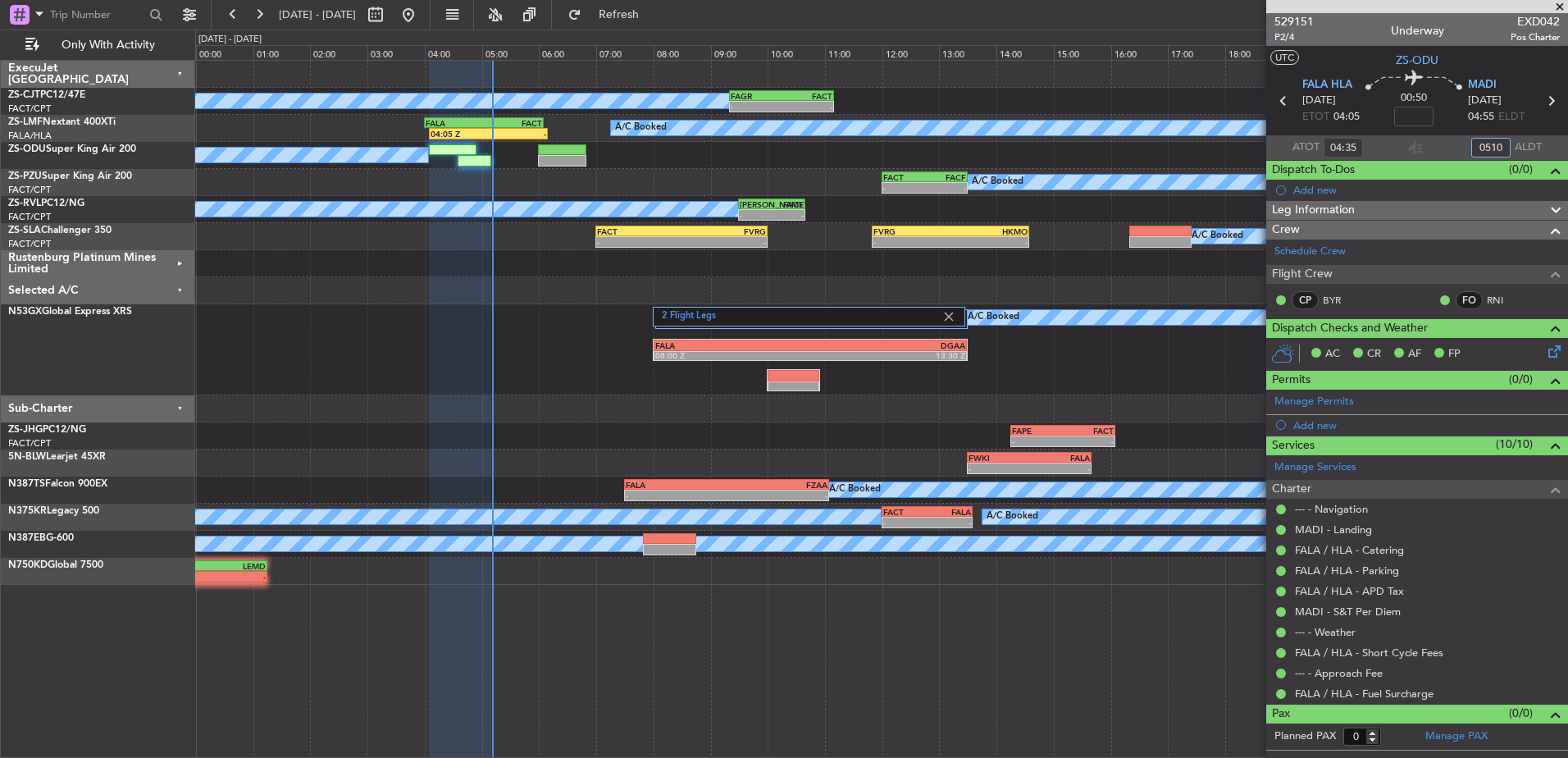
type input "0510"
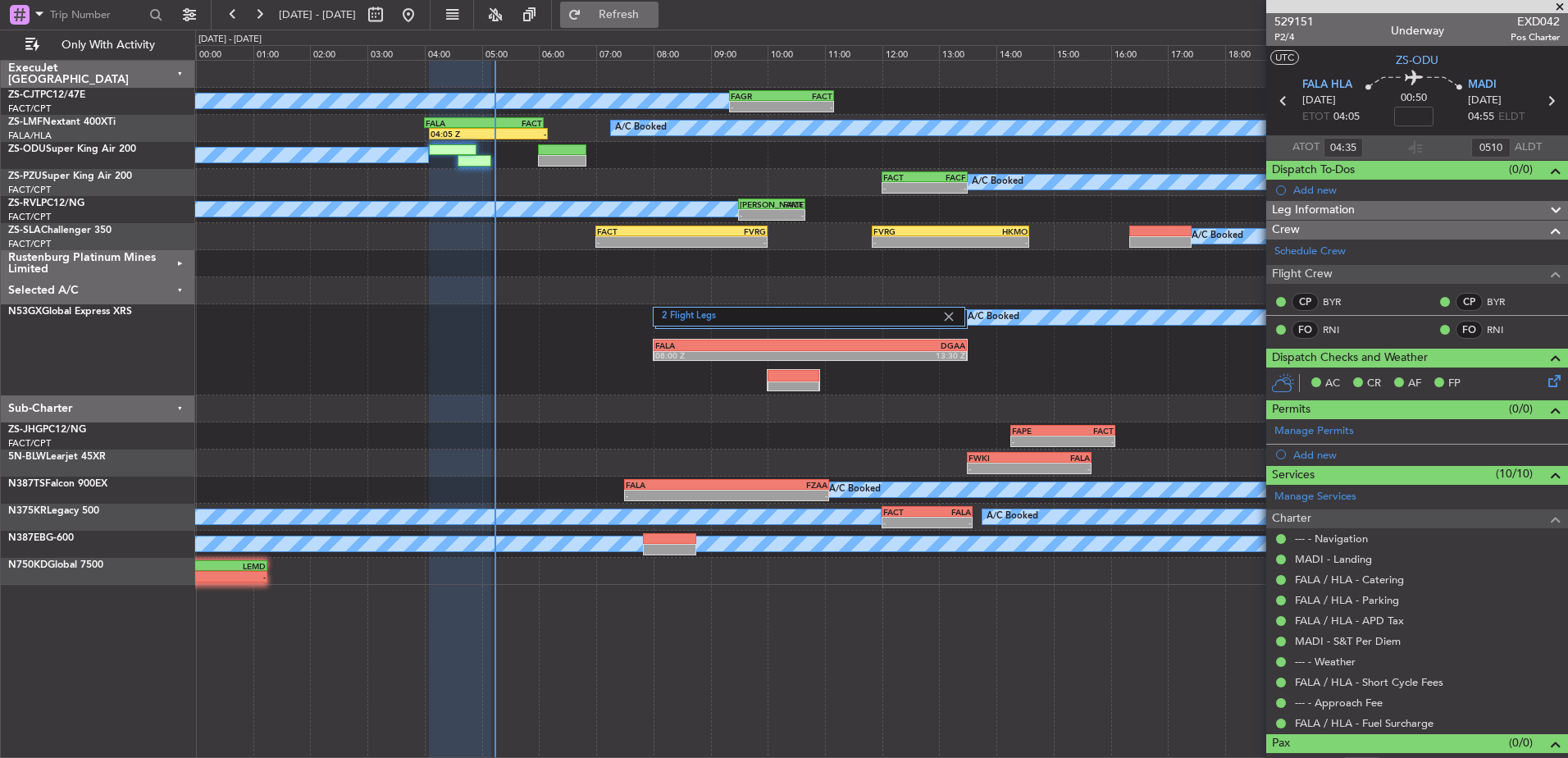
click at [654, 16] on span "Refresh" at bounding box center [619, 15] width 69 height 11
drag, startPoint x: 680, startPoint y: 17, endPoint x: 699, endPoint y: 17, distance: 19.0
click at [654, 17] on span "Refresh" at bounding box center [619, 15] width 69 height 11
click at [654, 9] on span "Refresh" at bounding box center [619, 15] width 69 height 11
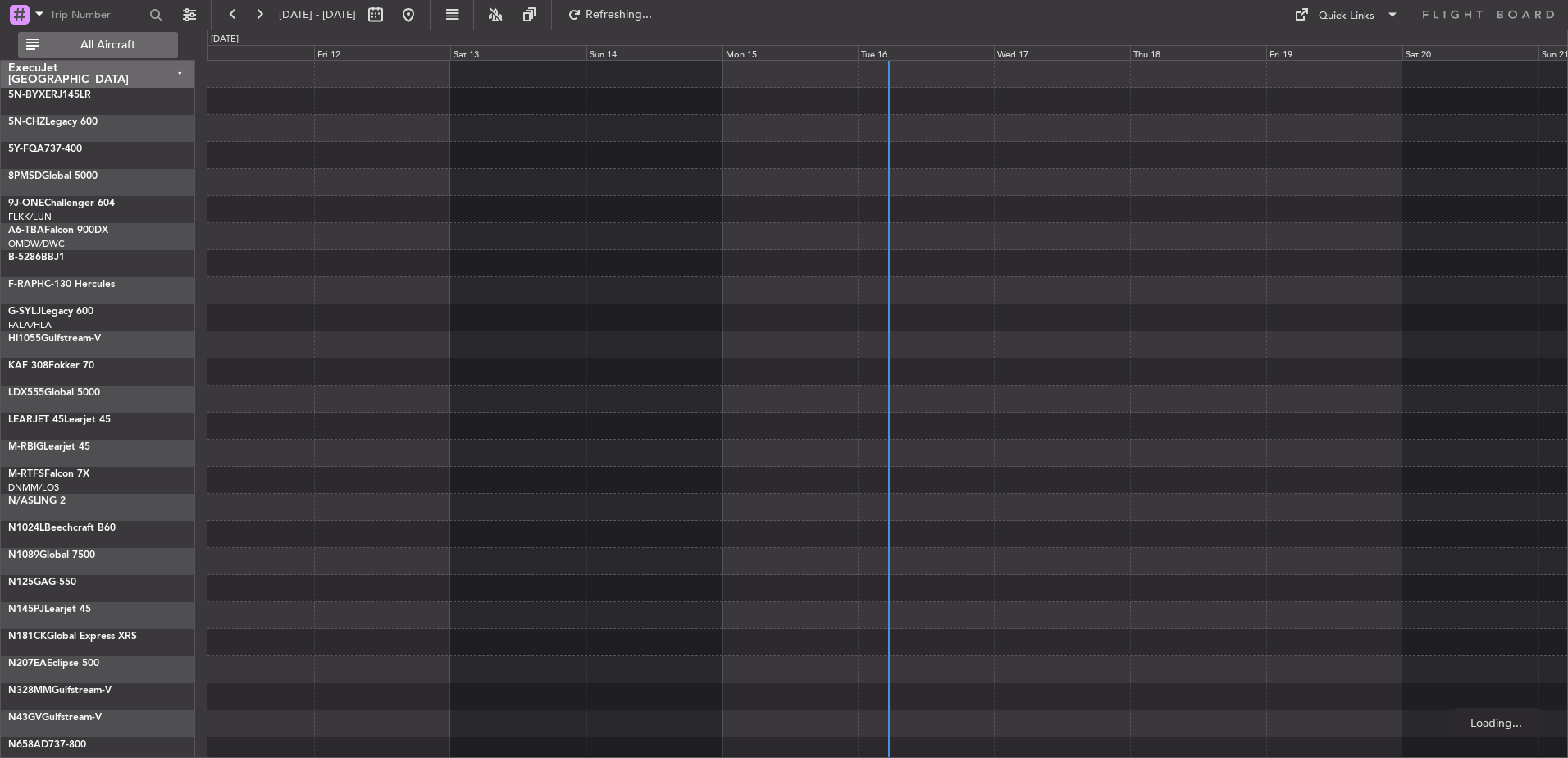
click at [98, 39] on span "All Aircraft" at bounding box center [108, 45] width 130 height 11
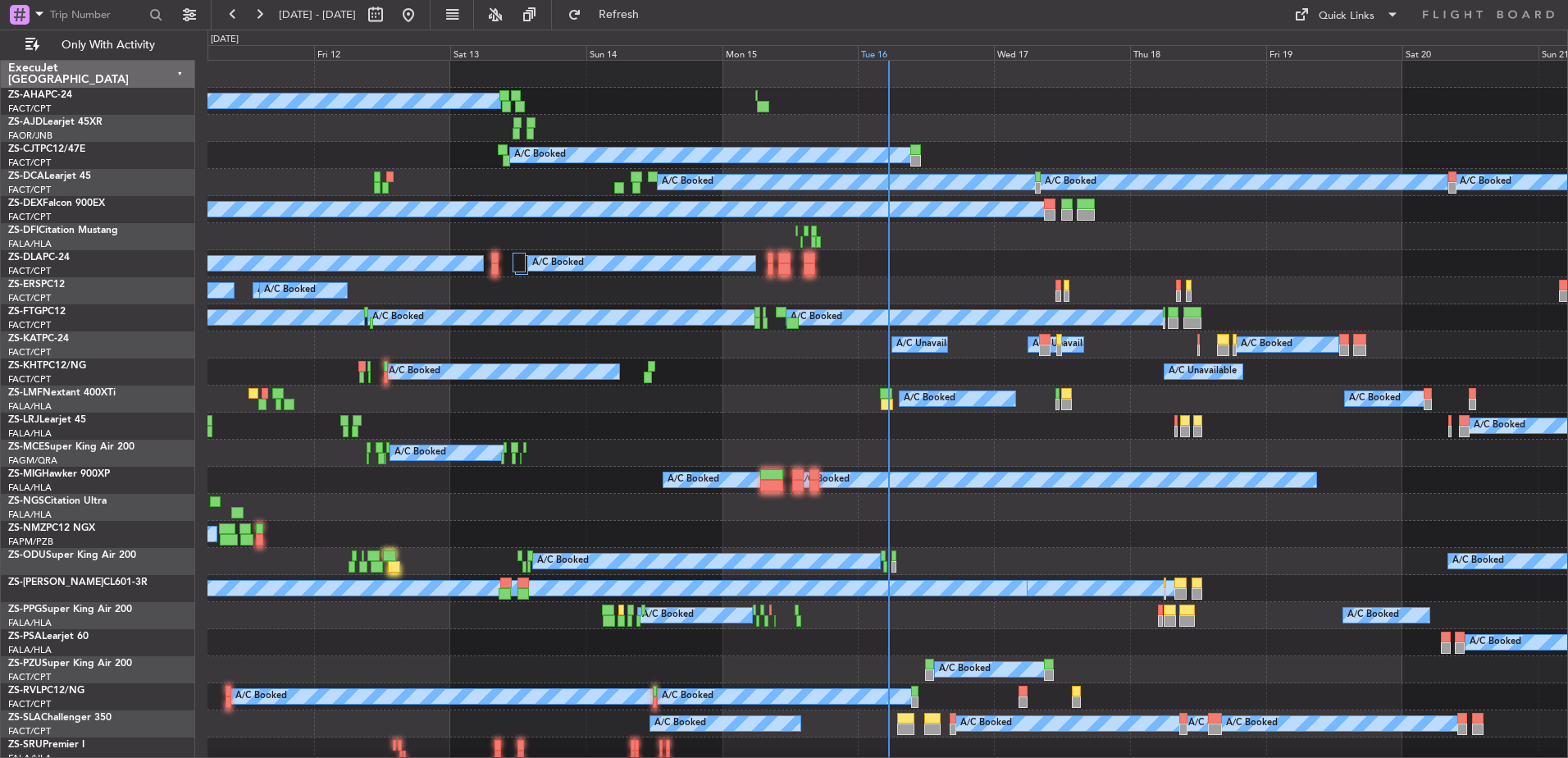
click at [898, 50] on div "Tue 16" at bounding box center [926, 52] width 137 height 15
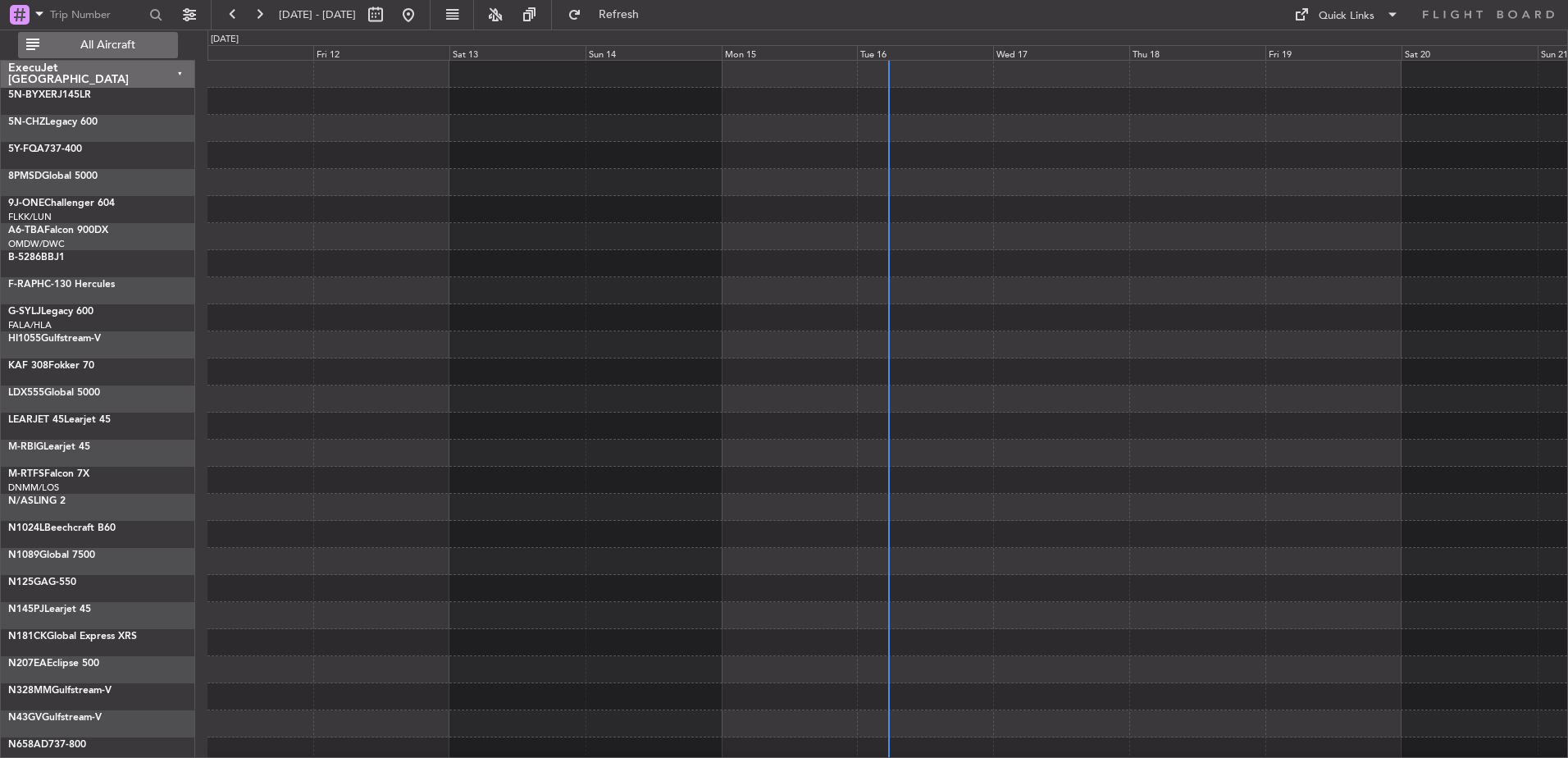
click at [107, 45] on span "All Aircraft" at bounding box center [108, 45] width 130 height 11
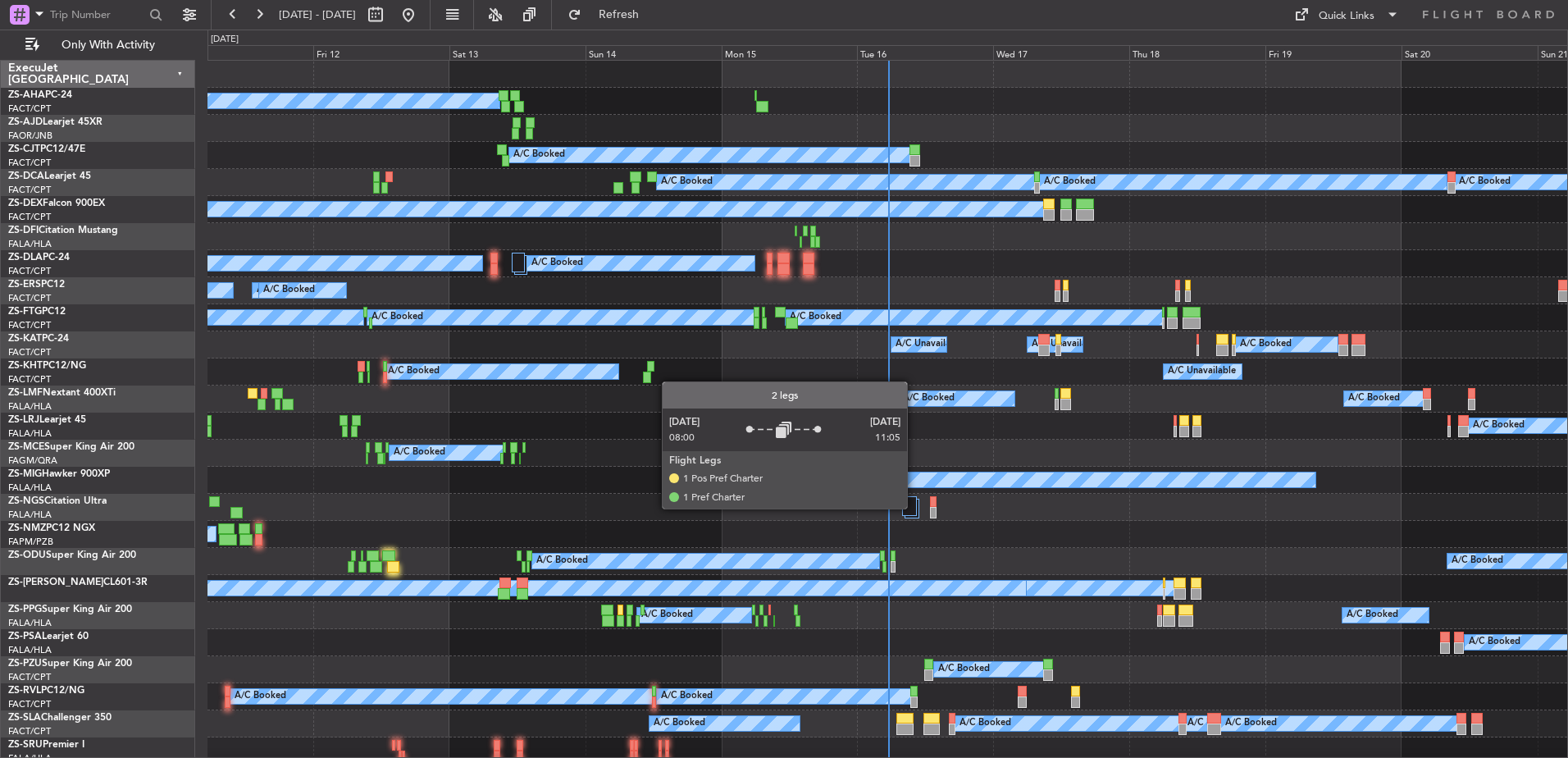
click at [915, 508] on div at bounding box center [909, 505] width 16 height 20
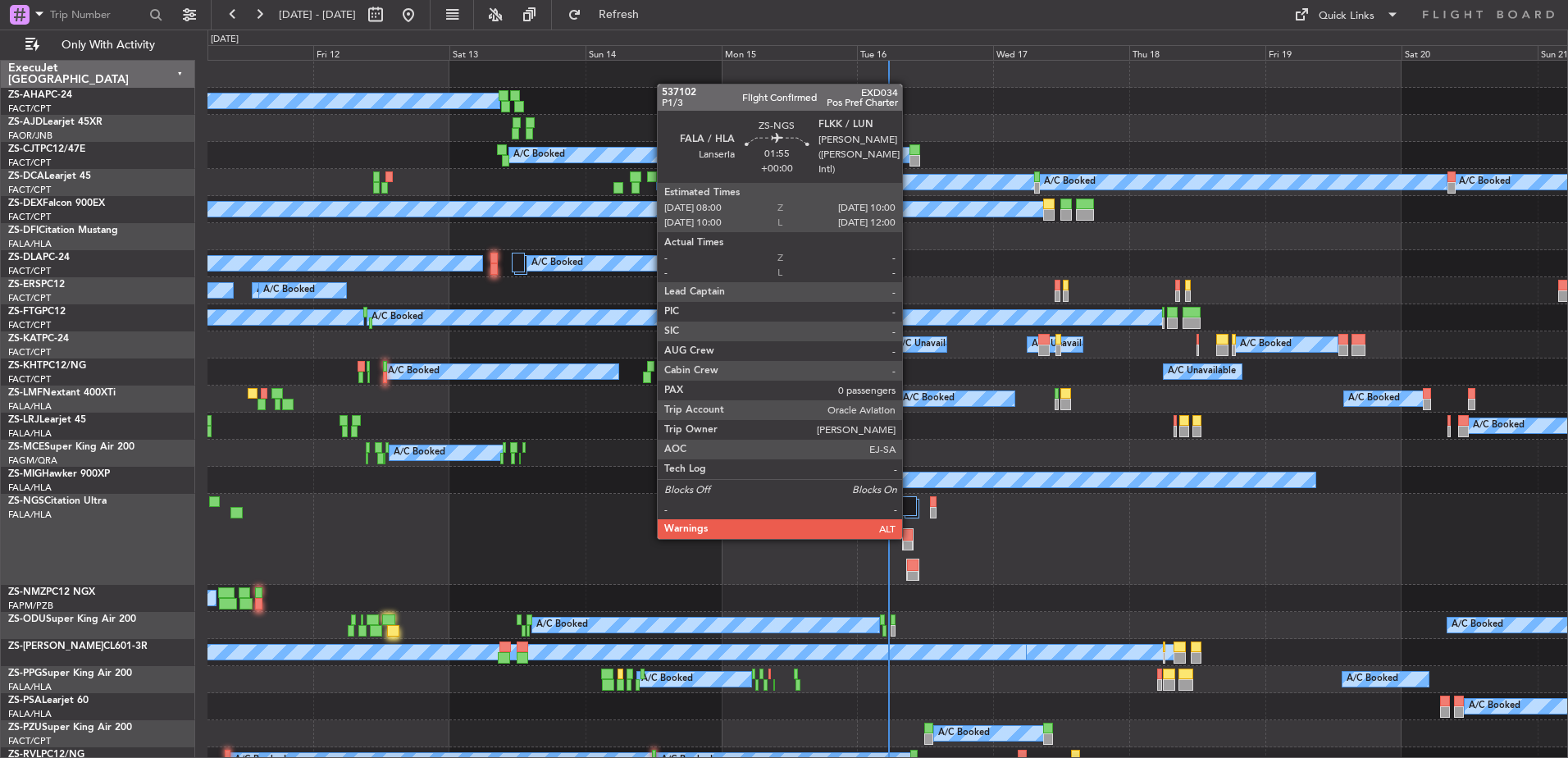
click at [909, 537] on div at bounding box center [907, 535] width 10 height 11
click at [909, 535] on div at bounding box center [907, 535] width 10 height 11
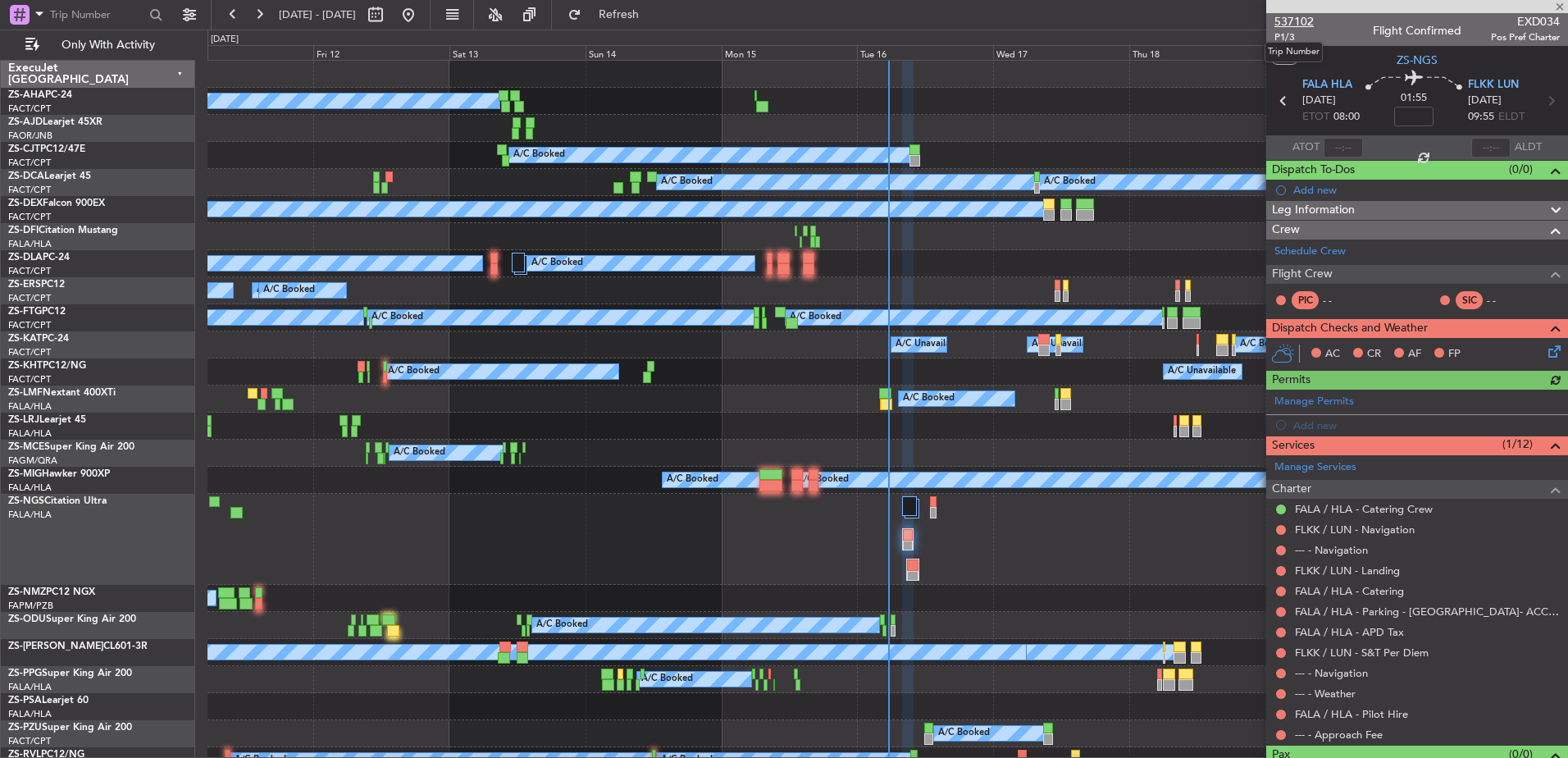
click at [1301, 18] on span "537102" at bounding box center [1295, 22] width 39 height 17
drag, startPoint x: 1560, startPoint y: 3, endPoint x: 1060, endPoint y: 231, distance: 549.5
click at [1561, 3] on span at bounding box center [1561, 7] width 17 height 15
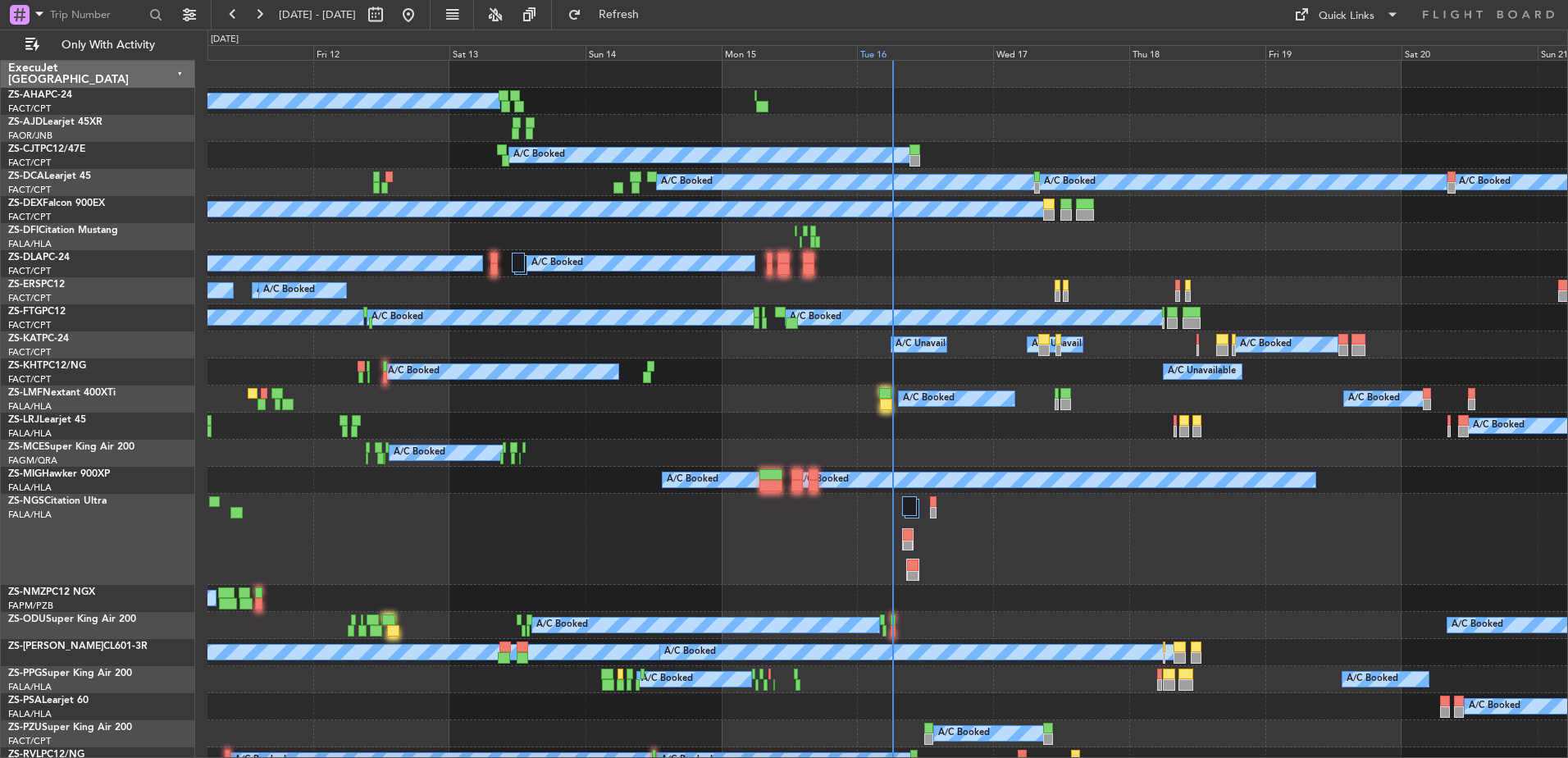
click at [907, 49] on div "Tue 16" at bounding box center [925, 52] width 137 height 15
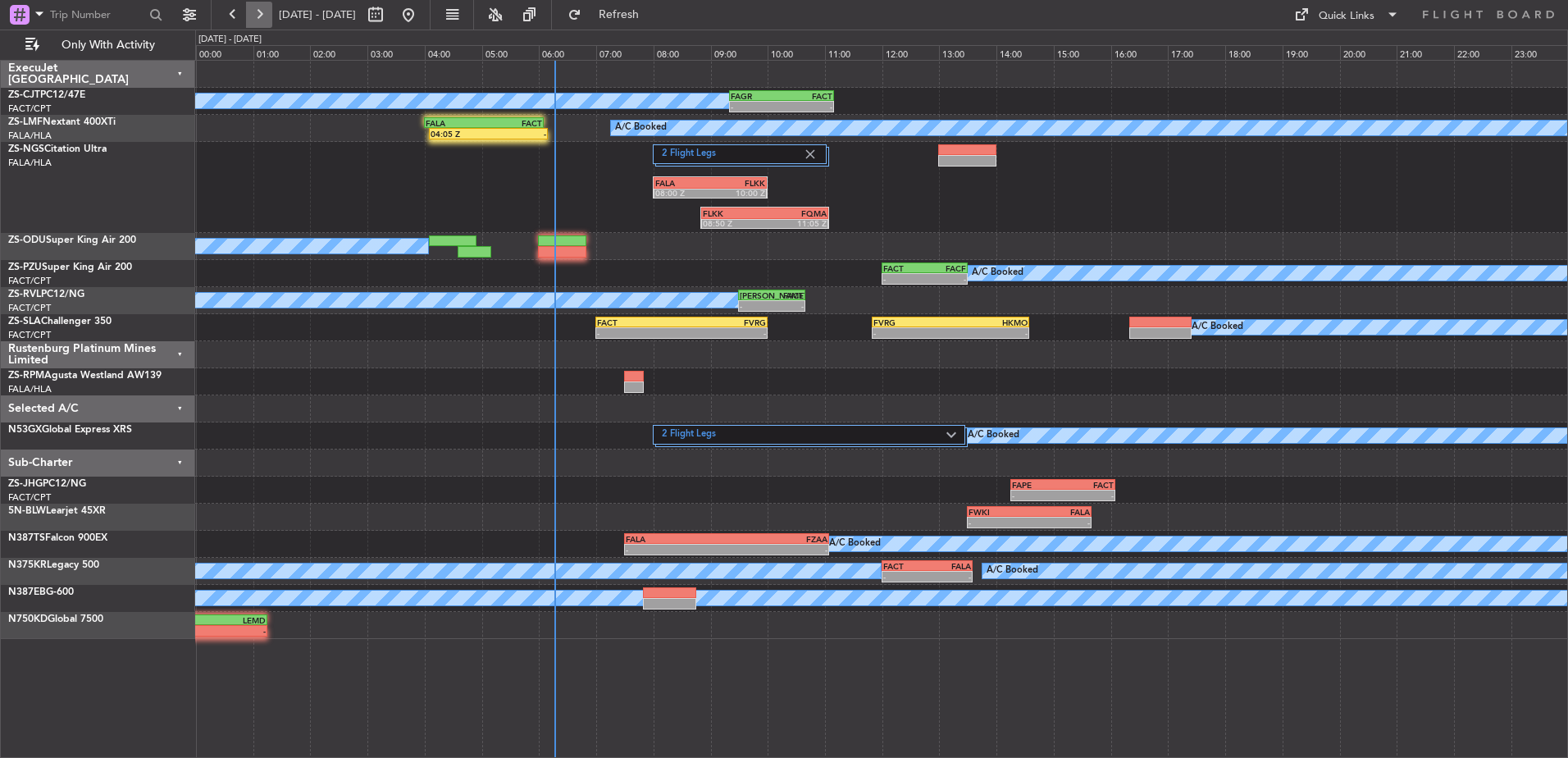
click at [262, 18] on button at bounding box center [259, 15] width 26 height 26
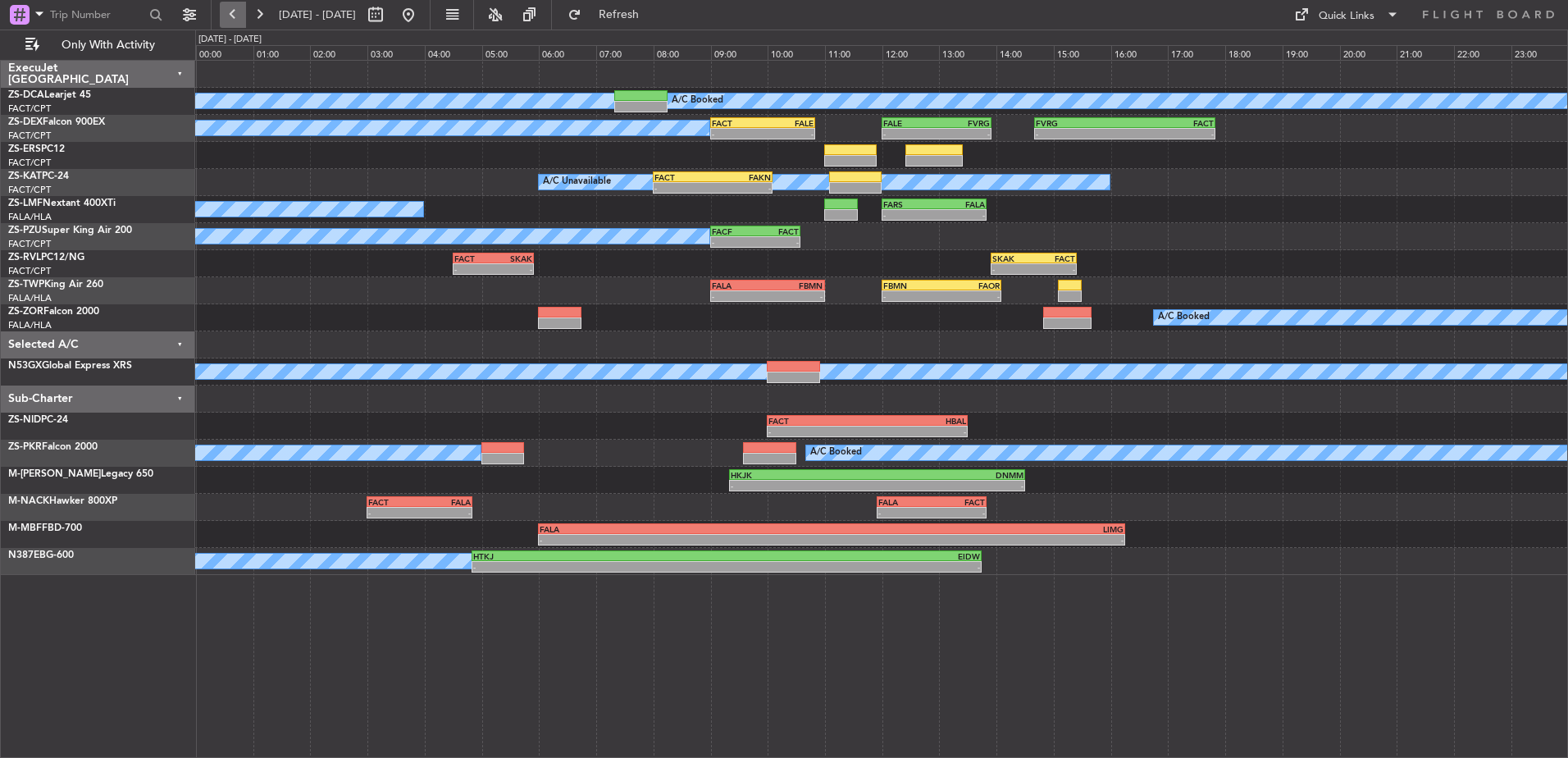
click at [233, 11] on button at bounding box center [233, 15] width 26 height 26
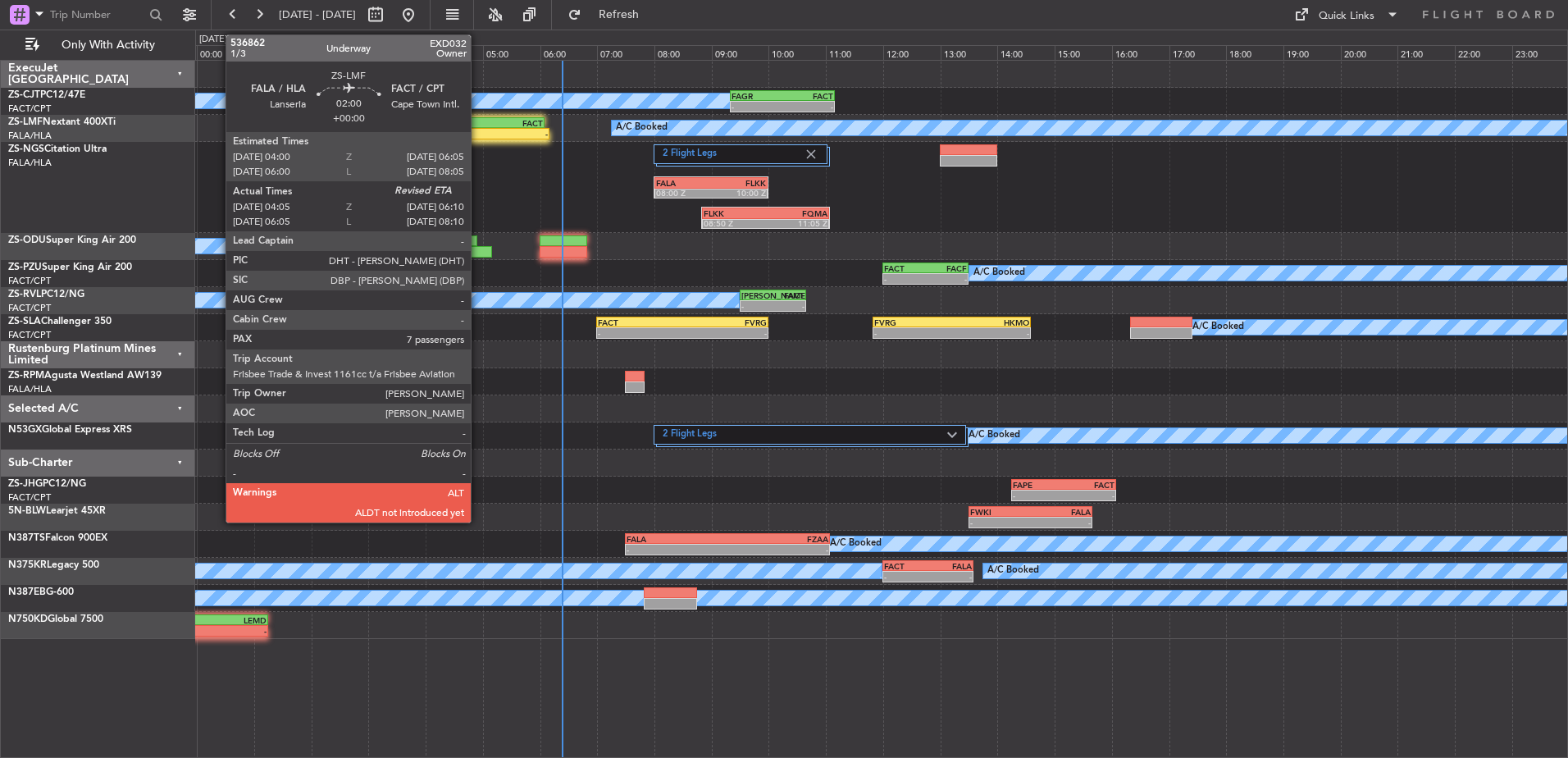
click at [478, 126] on div "FALA" at bounding box center [456, 123] width 58 height 10
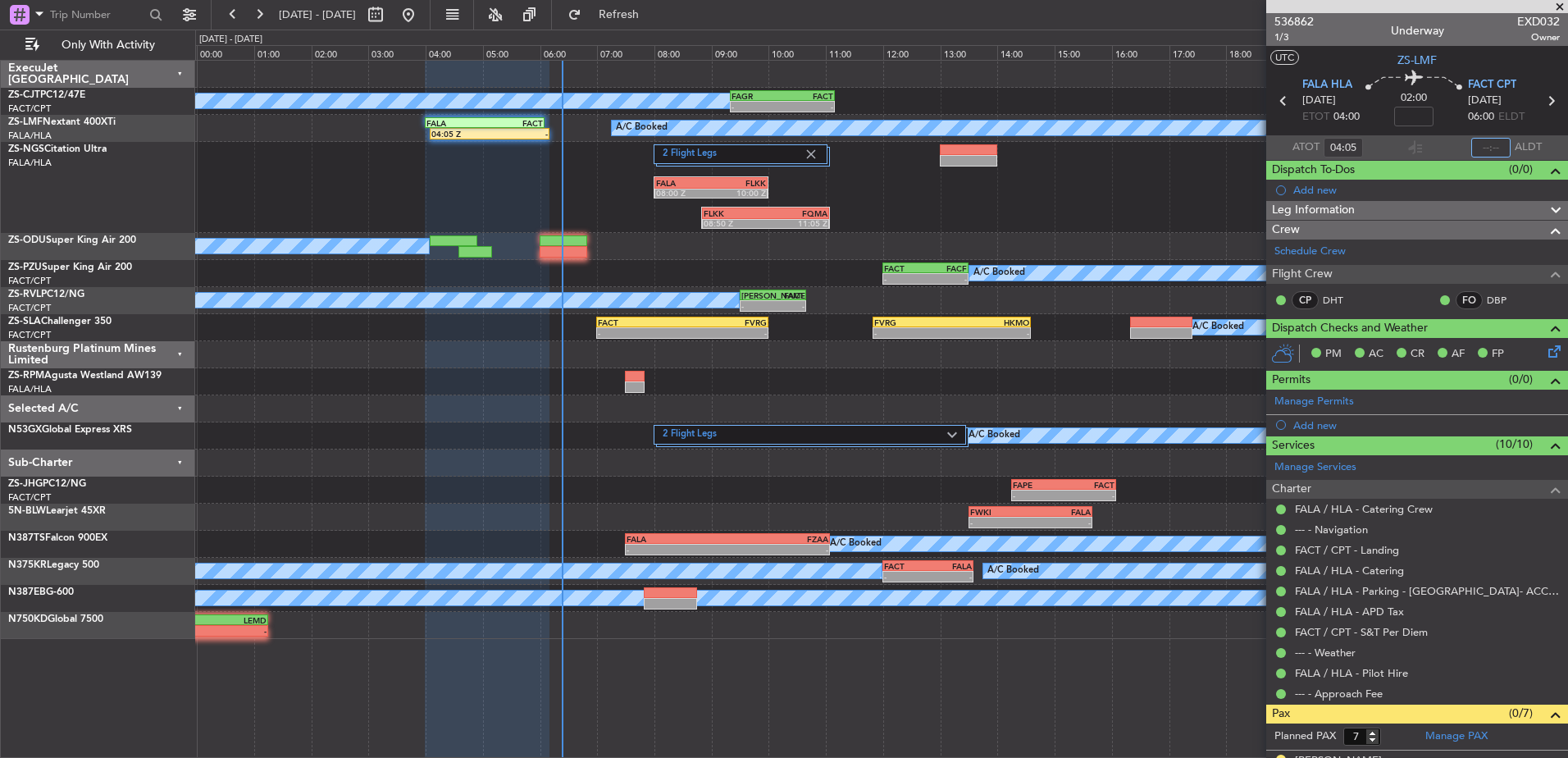
click at [1481, 146] on input "text" at bounding box center [1491, 147] width 39 height 20
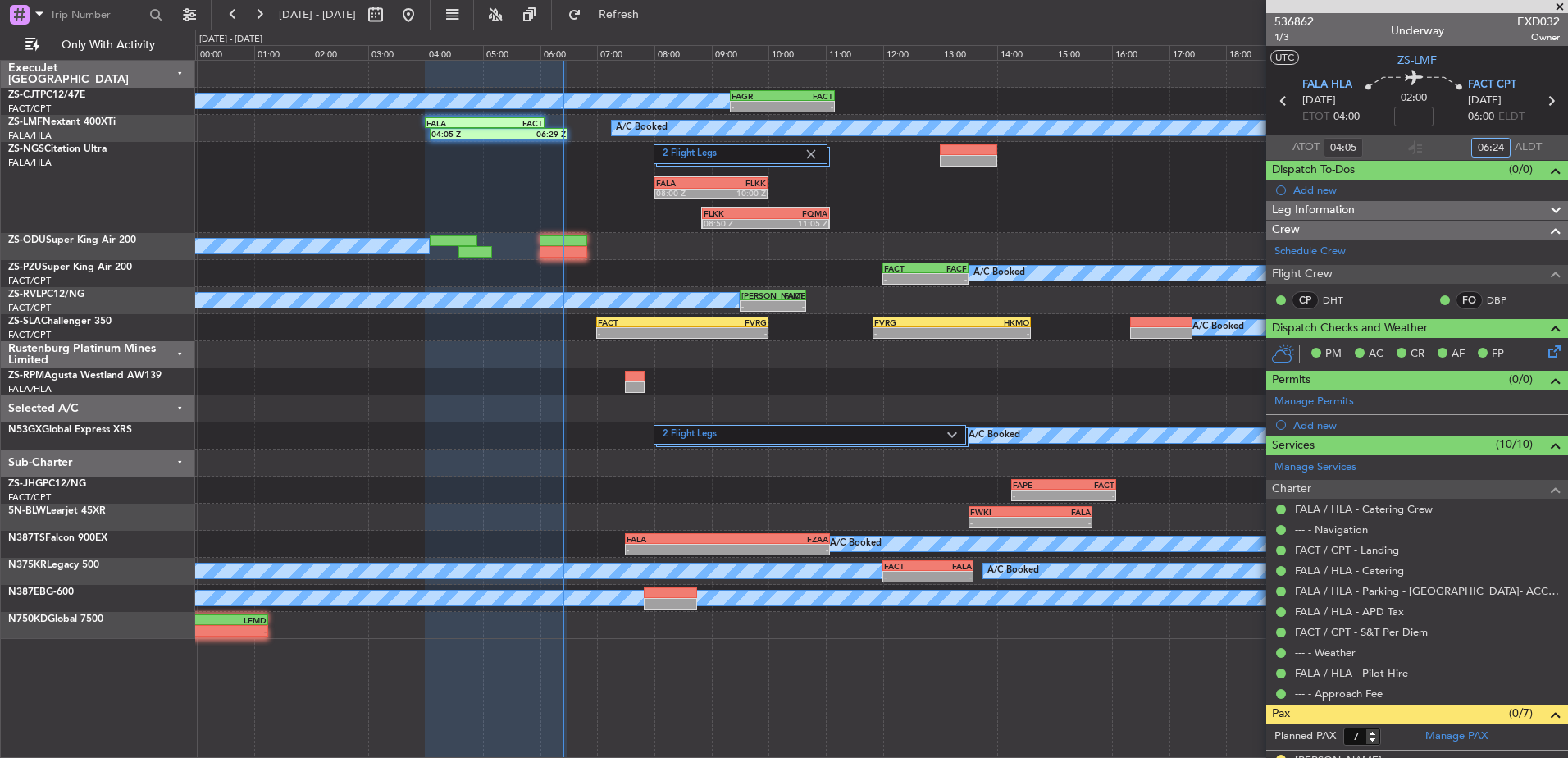
type input "06:24"
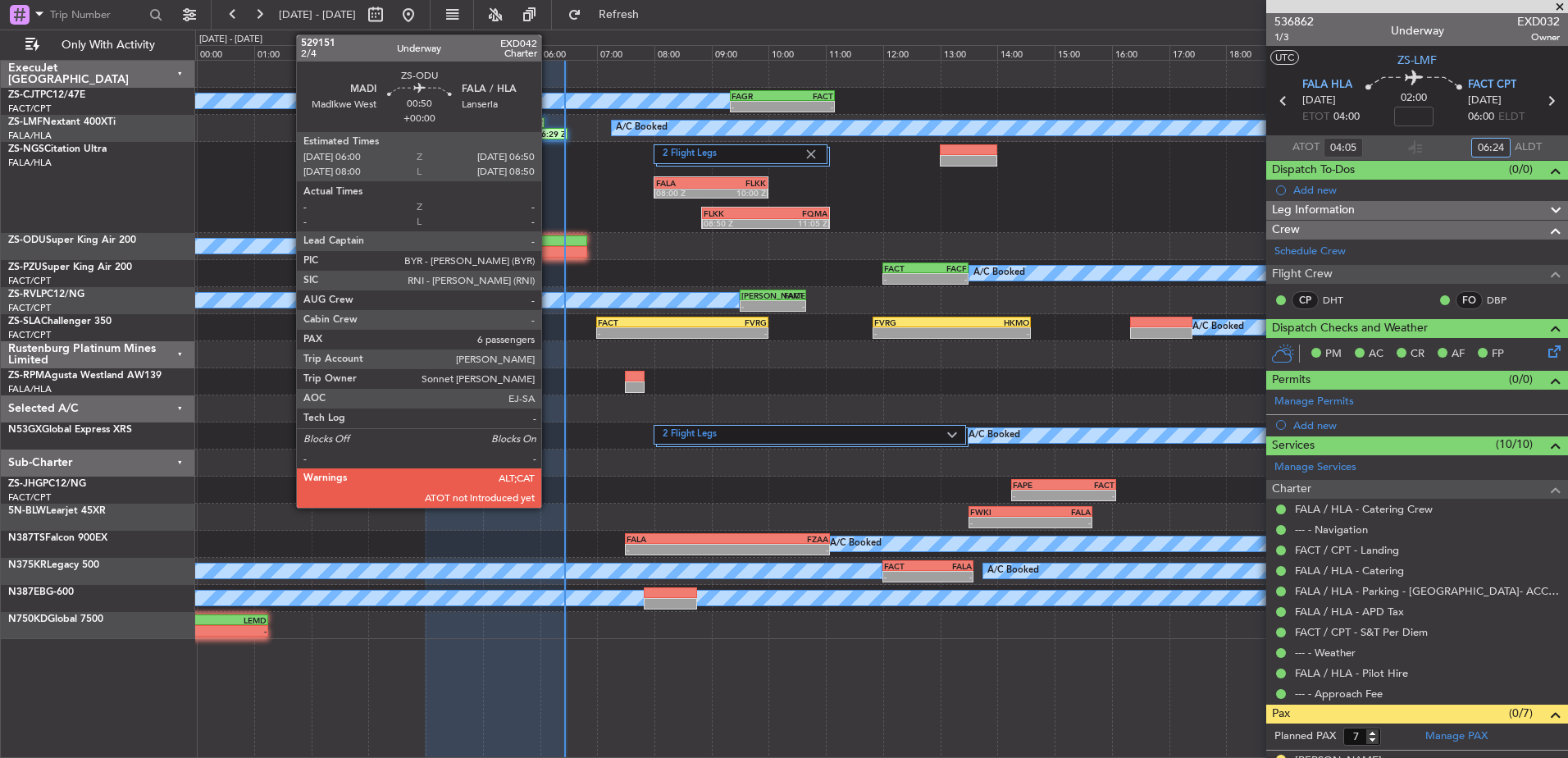
click at [549, 250] on div at bounding box center [564, 252] width 49 height 11
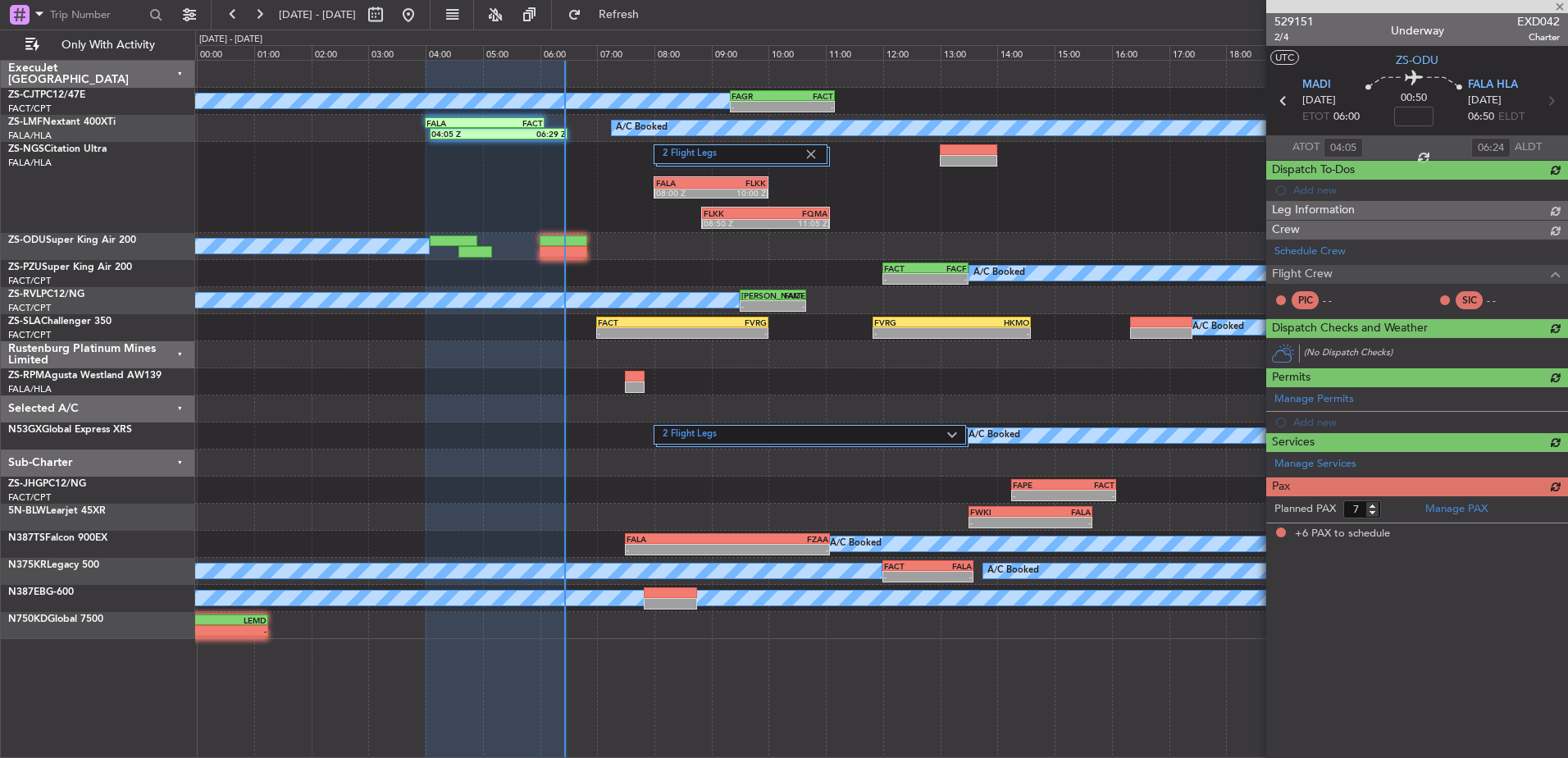
type input "6"
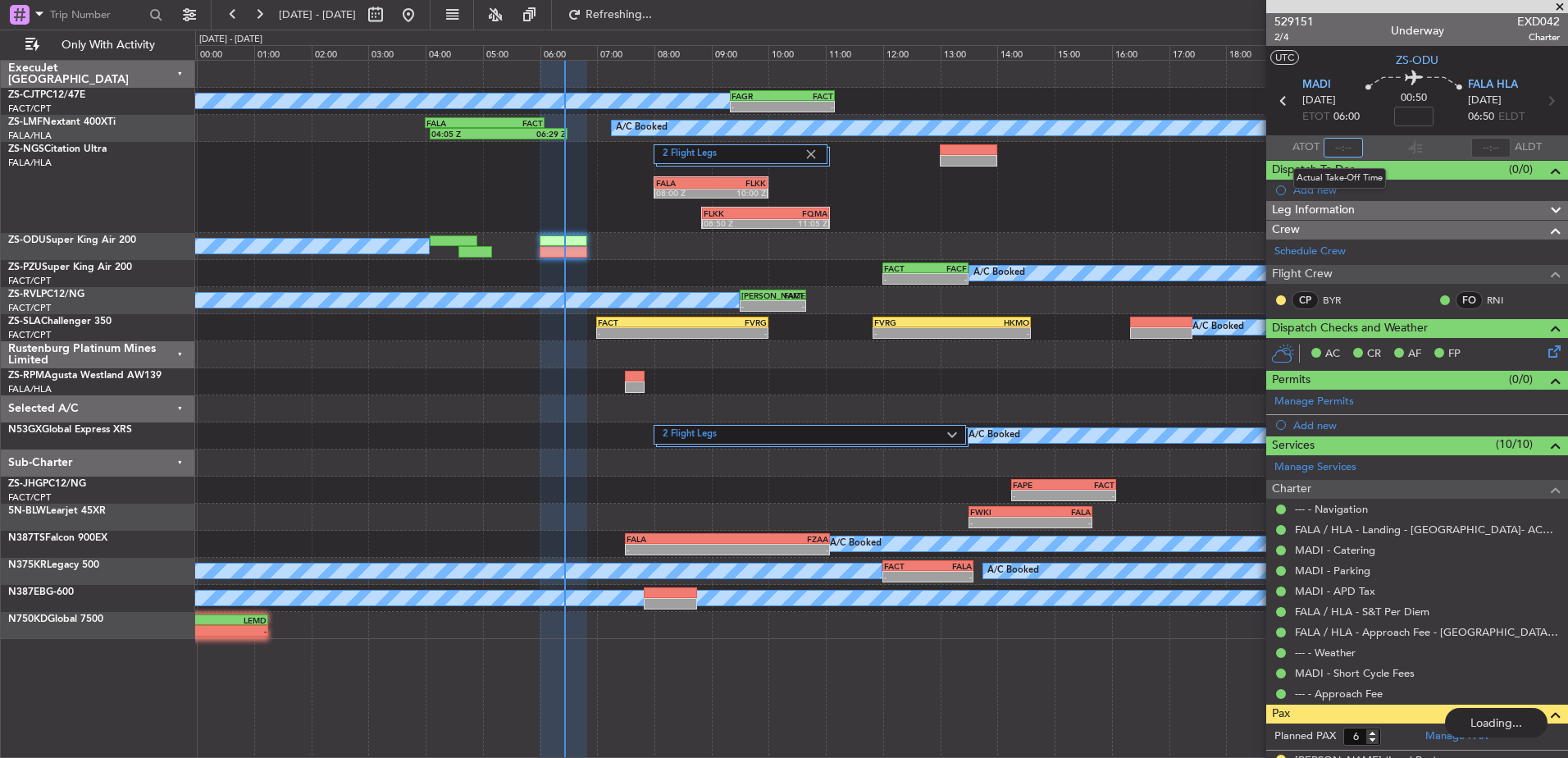
click at [1340, 151] on input "text" at bounding box center [1343, 147] width 39 height 20
click at [1339, 144] on input "text" at bounding box center [1343, 147] width 39 height 20
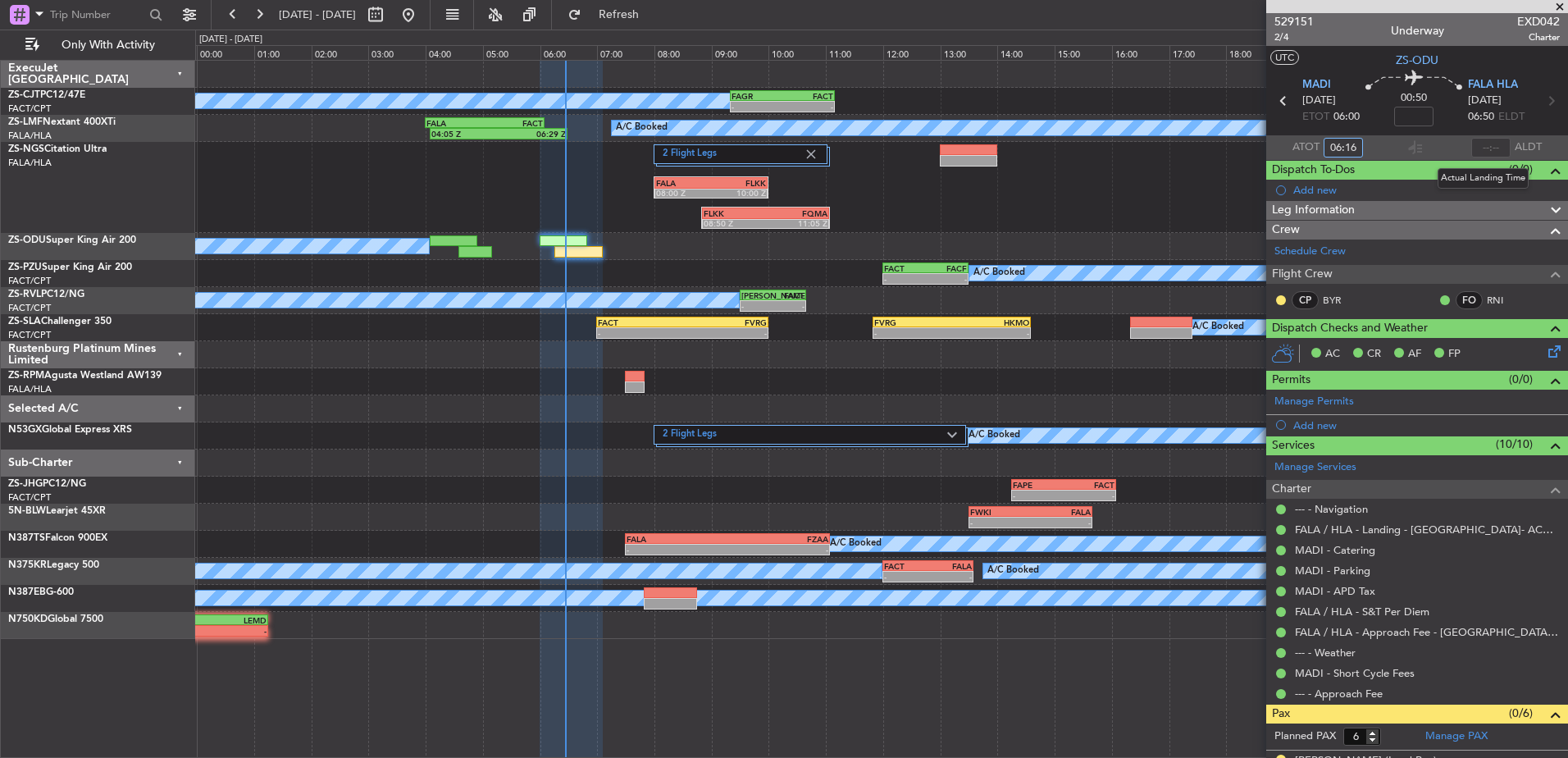
type input "06:16"
click at [1487, 146] on input "text" at bounding box center [1491, 147] width 39 height 20
